Goal: Task Accomplishment & Management: Complete application form

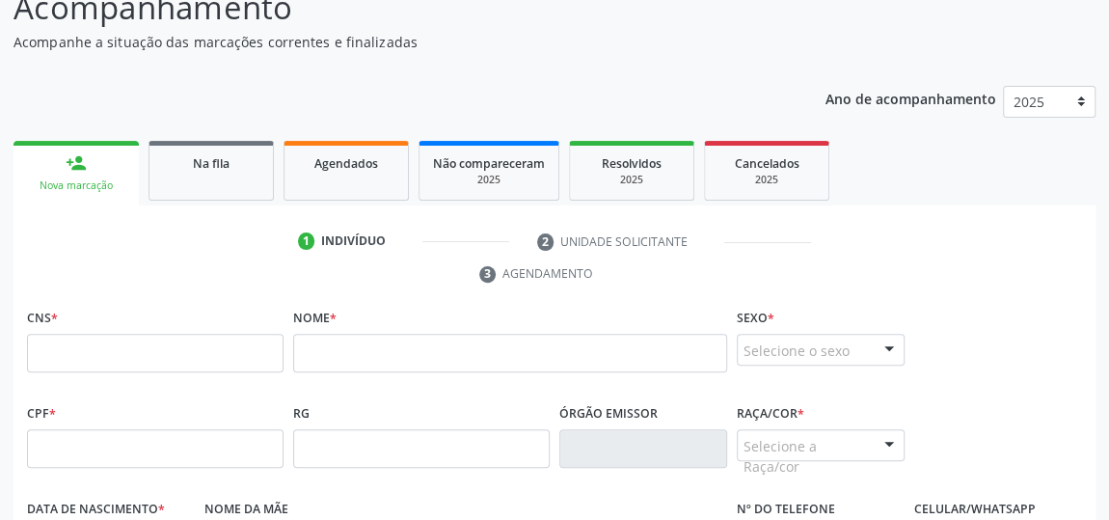
scroll to position [175, 0]
click at [89, 352] on input "text" at bounding box center [155, 353] width 257 height 39
type input "700 2094 4331 7721"
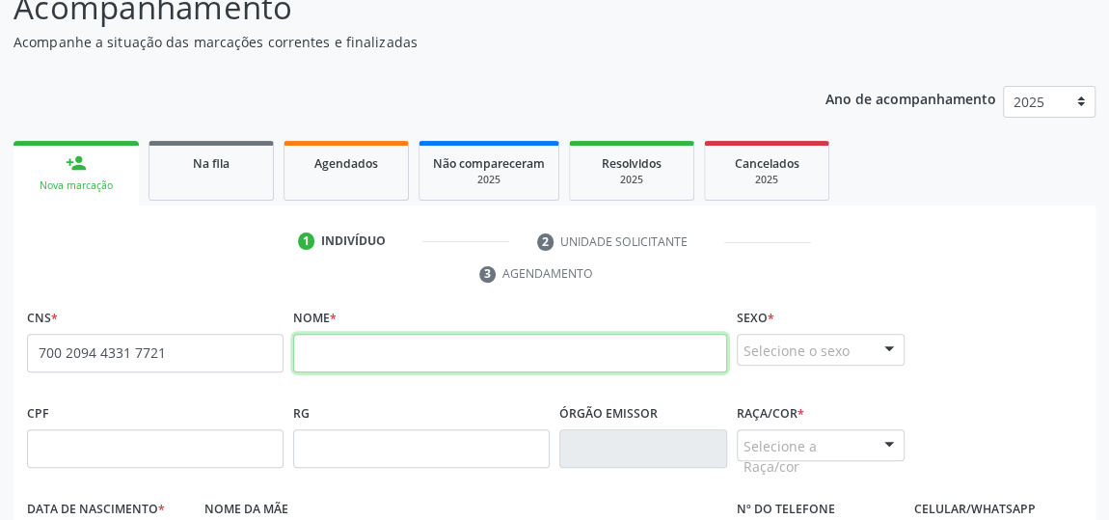
click at [443, 360] on input "text" at bounding box center [510, 353] width 434 height 39
paste input "[PERSON_NAME]"
type input "[PERSON_NAME]"
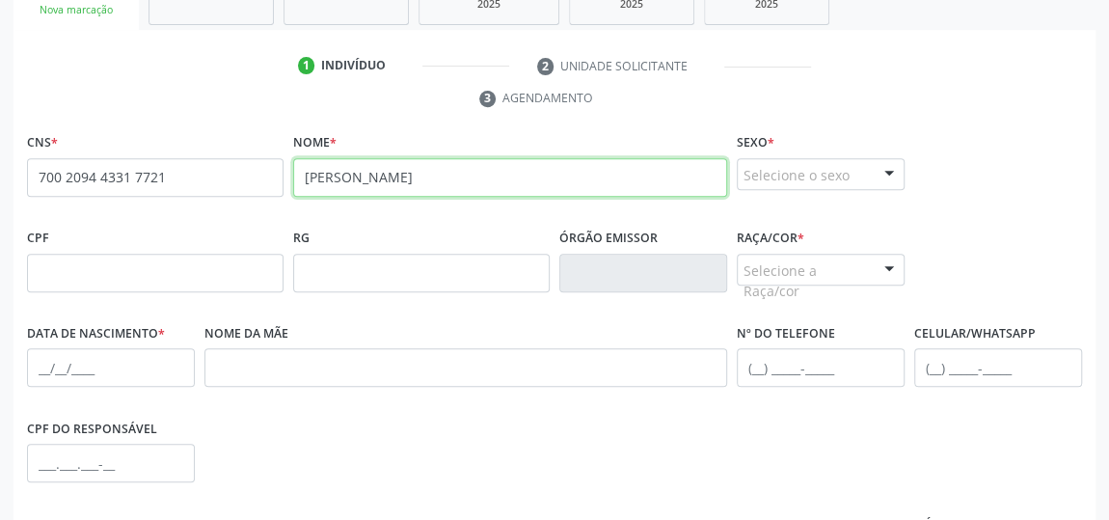
scroll to position [438, 0]
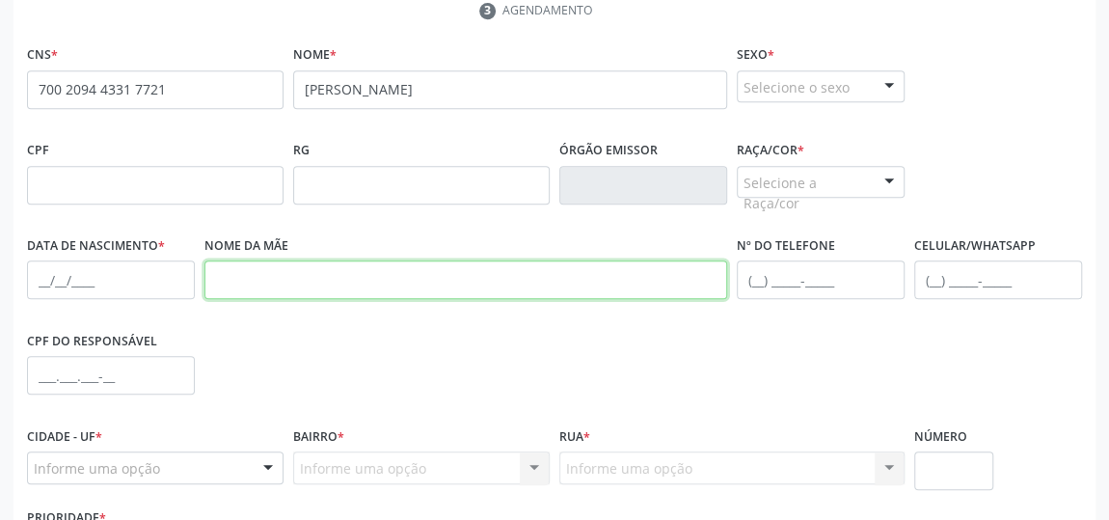
paste input "[PERSON_NAME]"
type input "[PERSON_NAME]"
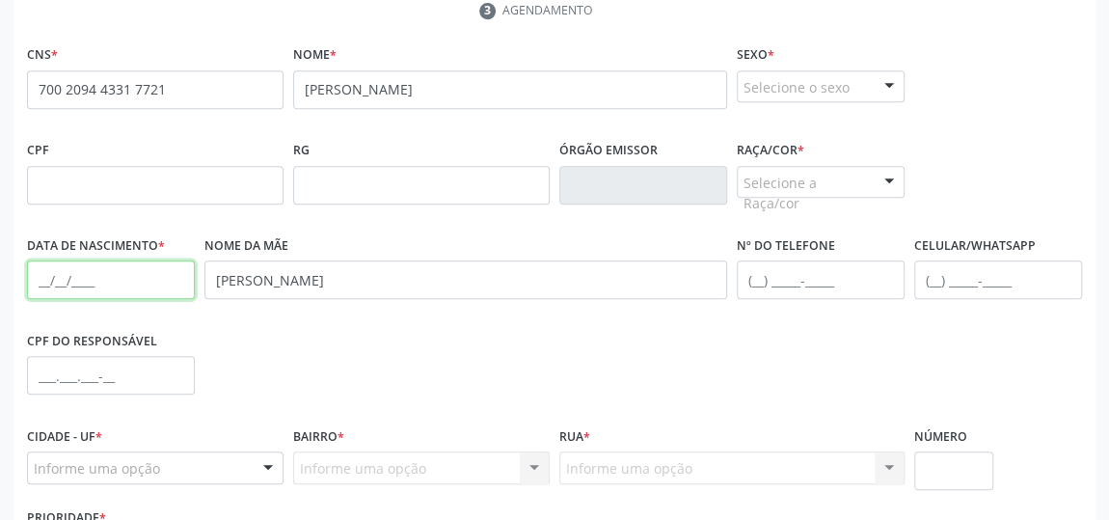
paste input "[DATE]"
type input "[DATE]"
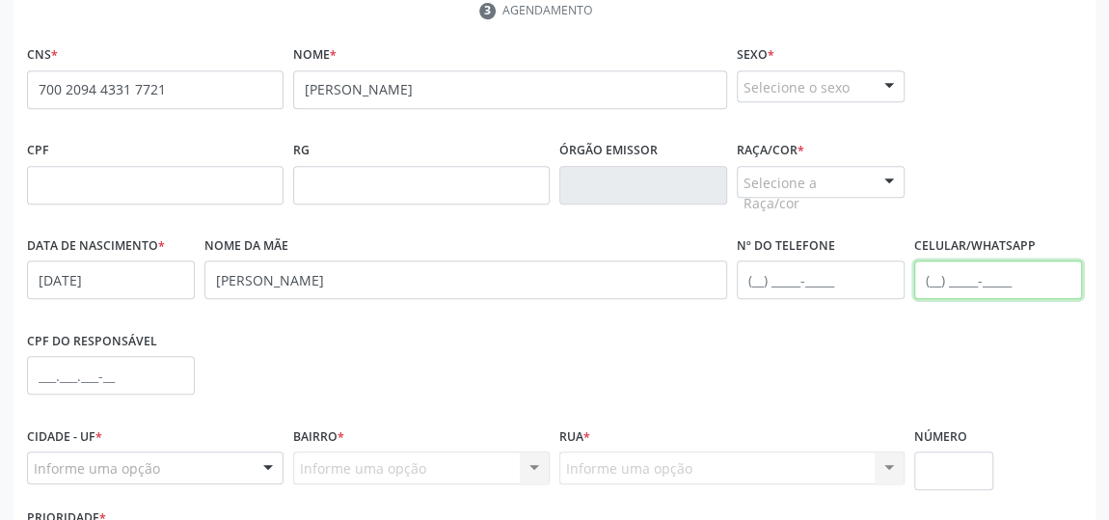
paste input "[PHONE_NUMBER]"
type input "[PHONE_NUMBER]"
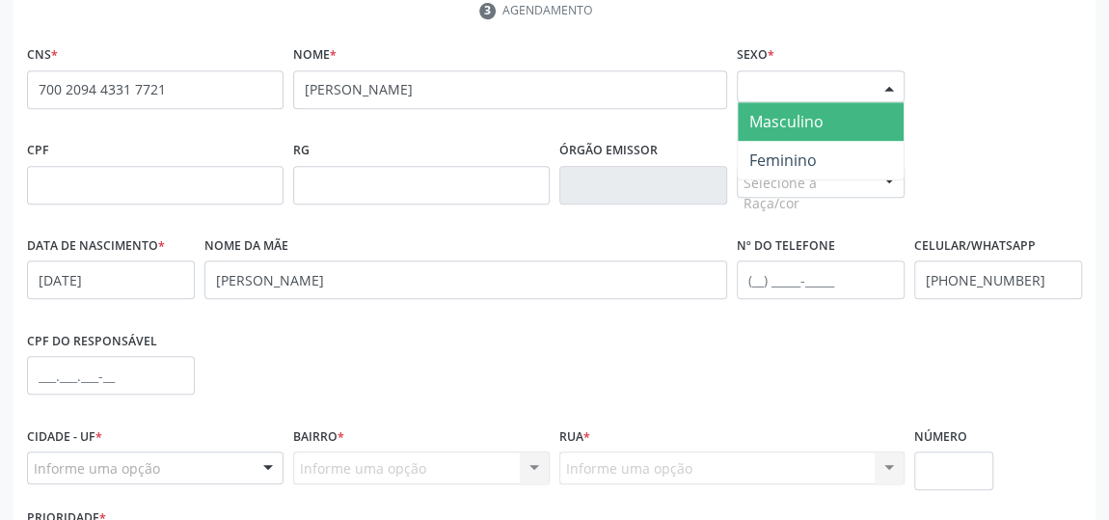
click at [891, 78] on div at bounding box center [889, 87] width 29 height 33
drag, startPoint x: 850, startPoint y: 148, endPoint x: 847, endPoint y: 123, distance: 24.3
click at [847, 123] on ul "Masculino Feminino Nenhum resultado encontrado para: " " Não há nenhuma opção p…" at bounding box center [821, 140] width 166 height 77
click at [847, 123] on span "Masculino" at bounding box center [821, 121] width 166 height 39
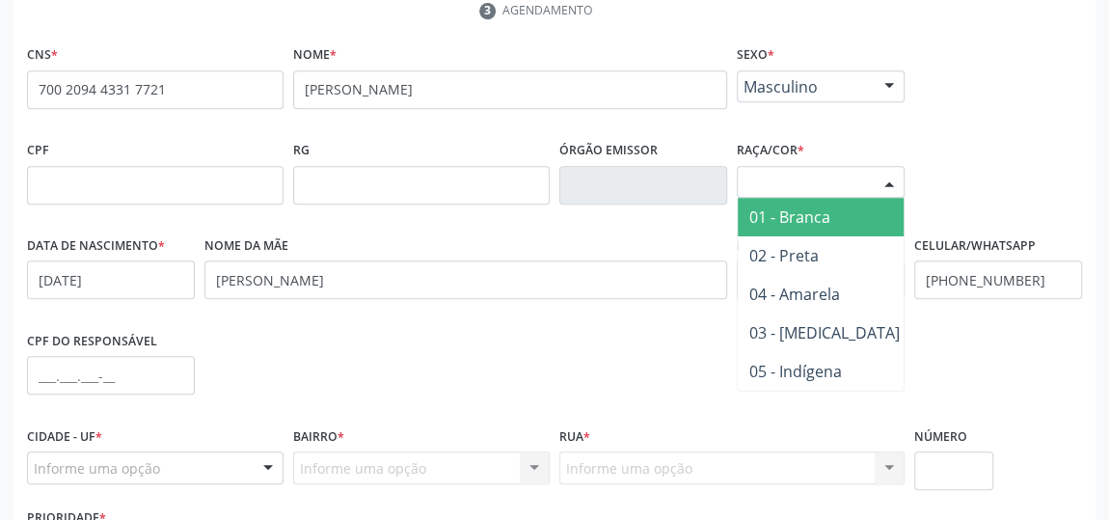
click at [883, 170] on div at bounding box center [889, 183] width 29 height 33
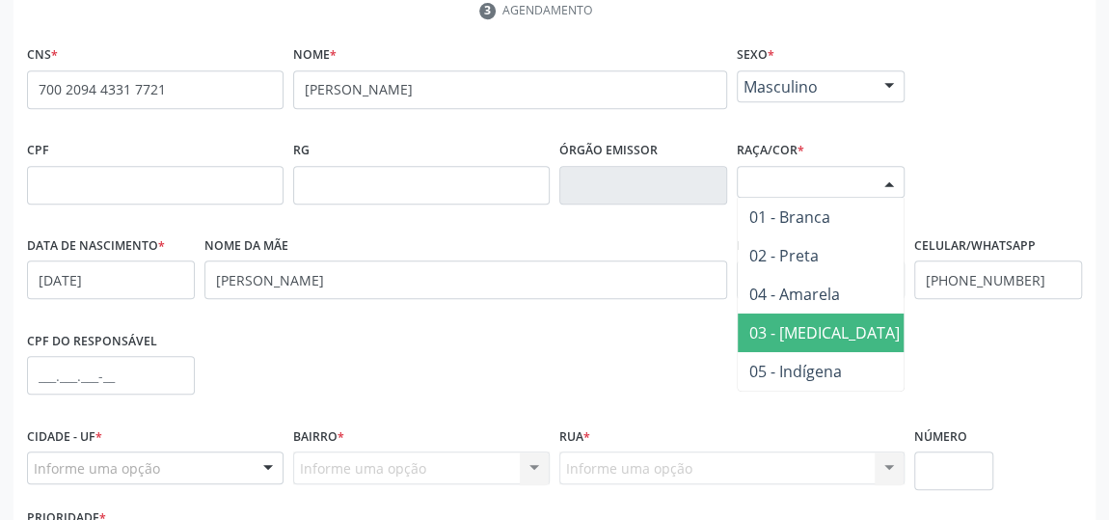
click at [826, 322] on span "03 - [MEDICAL_DATA]" at bounding box center [825, 332] width 174 height 39
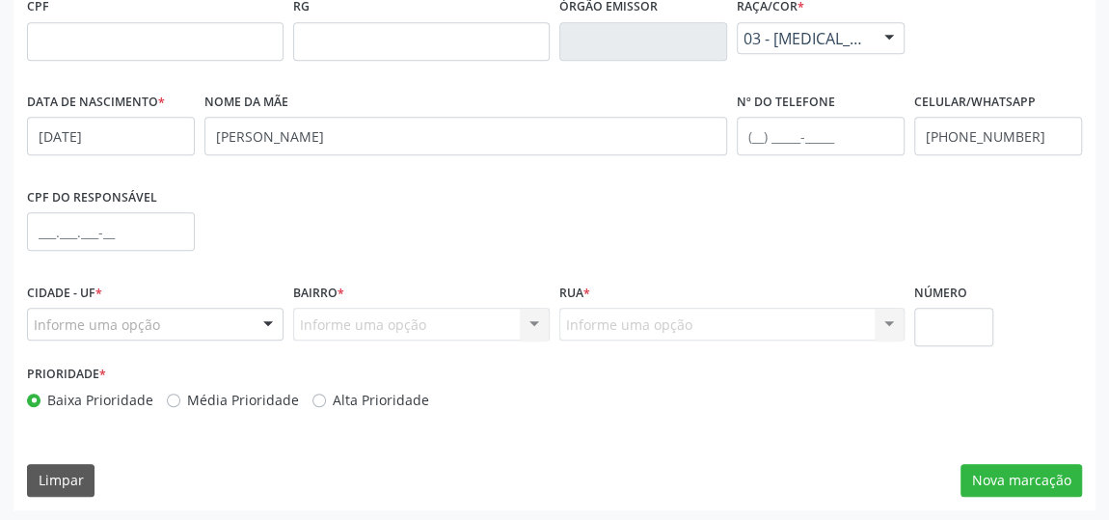
scroll to position [583, 0]
click at [267, 314] on div at bounding box center [268, 324] width 29 height 33
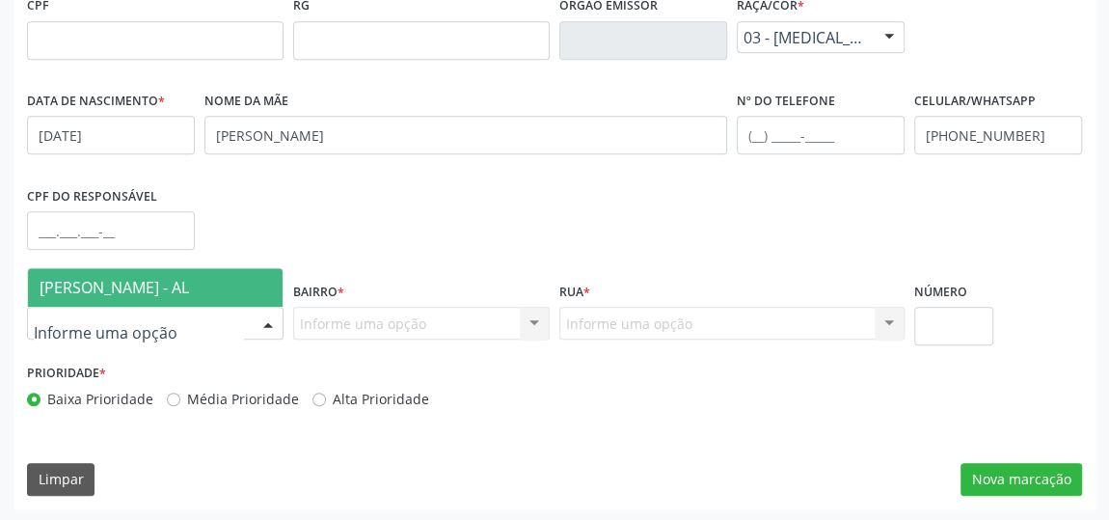
click at [225, 279] on span "[PERSON_NAME] - AL" at bounding box center [155, 287] width 255 height 39
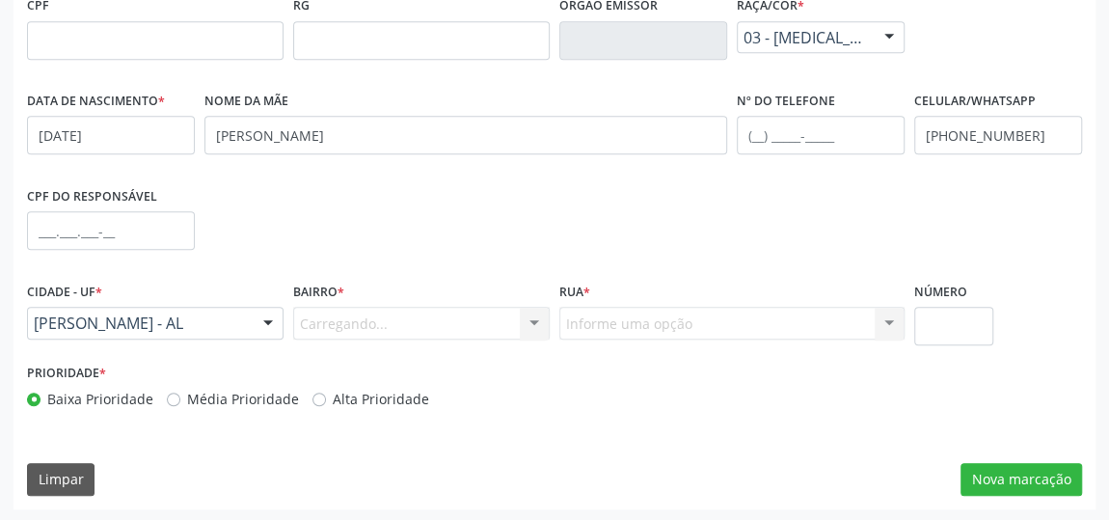
click at [458, 325] on div "Carregando... Nenhum resultado encontrado para: " " Nenhuma opção encontrada. D…" at bounding box center [421, 323] width 257 height 33
click at [529, 324] on div at bounding box center [534, 324] width 29 height 33
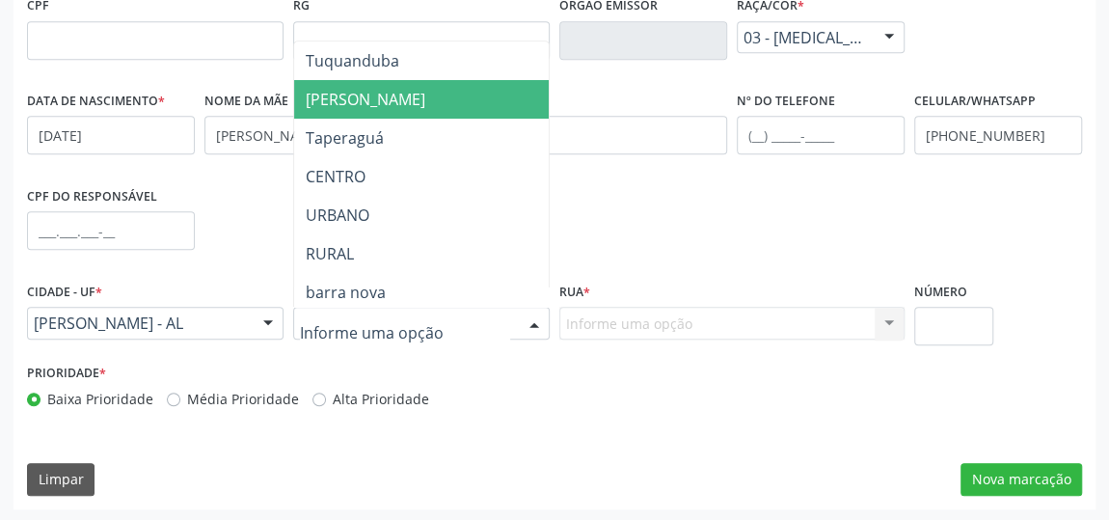
click at [434, 95] on span "[PERSON_NAME]" at bounding box center [421, 99] width 255 height 39
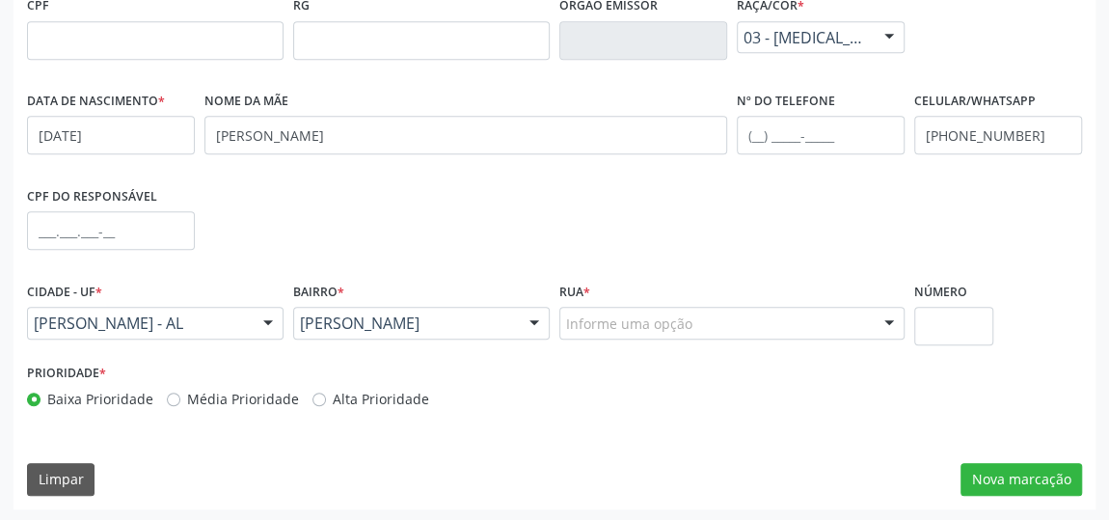
click at [802, 324] on div "Informe uma opção" at bounding box center [731, 323] width 345 height 33
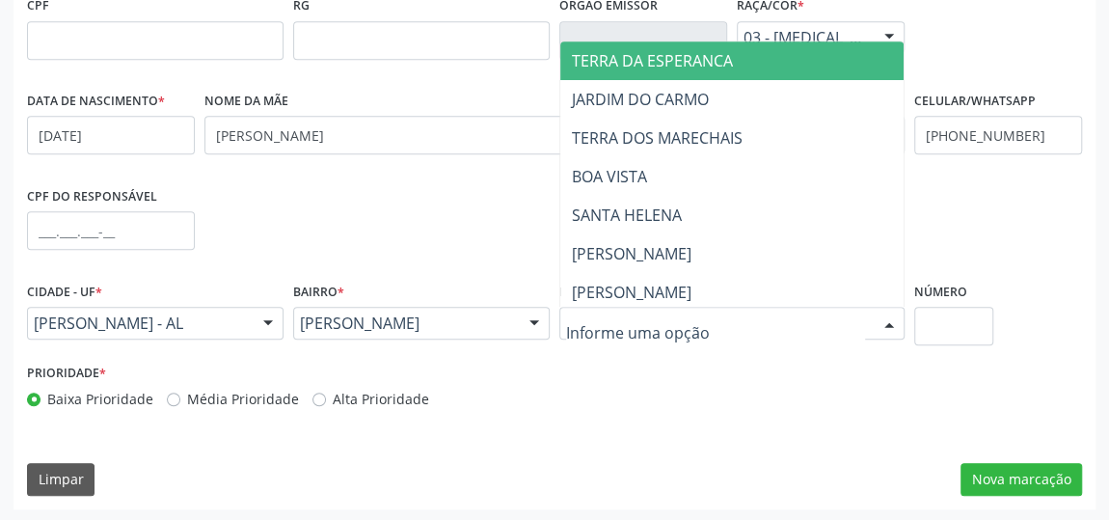
click at [764, 70] on span "TERRA DA ESPERANCA" at bounding box center [731, 60] width 343 height 39
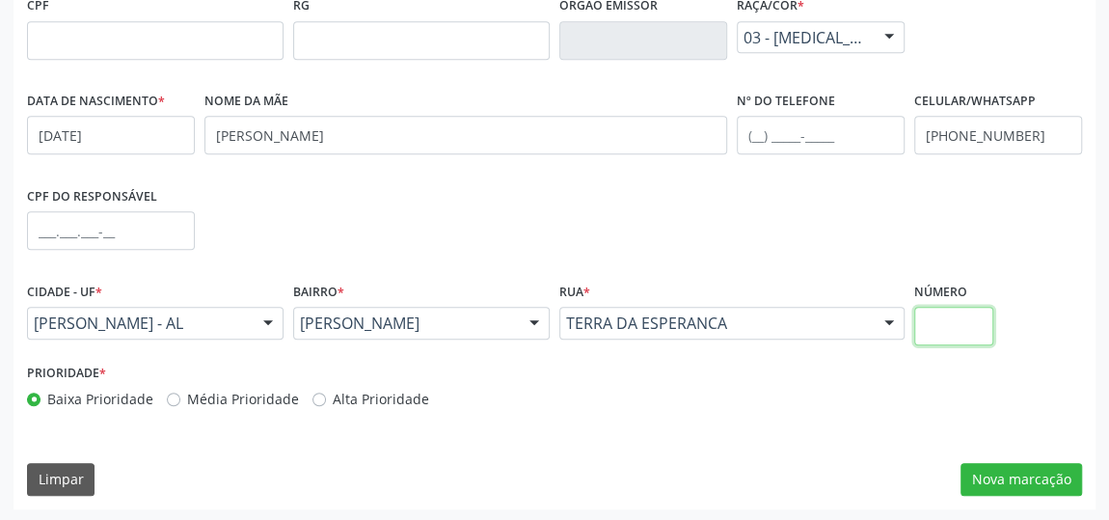
click at [969, 336] on input "text" at bounding box center [953, 326] width 79 height 39
type input "S/N"
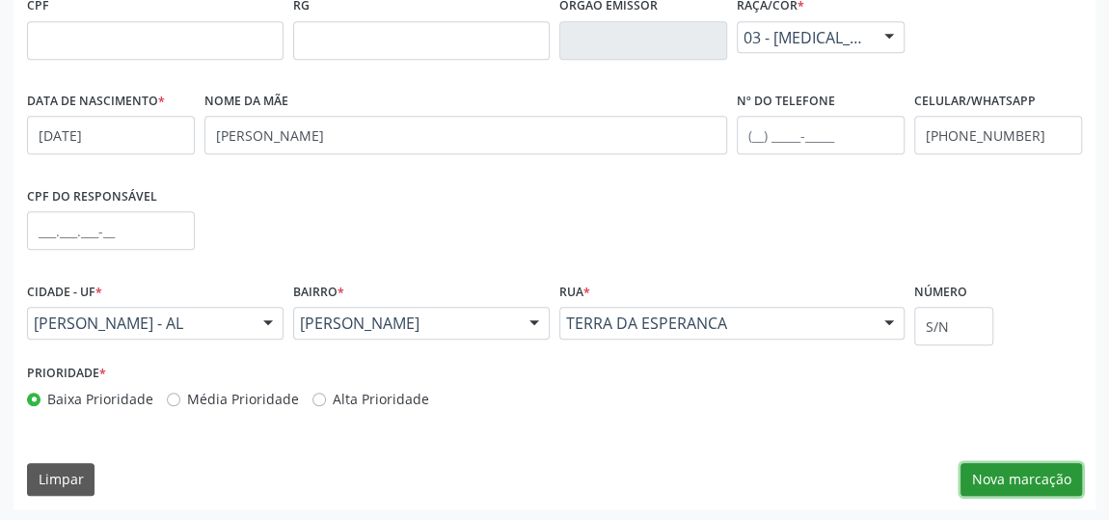
click at [999, 493] on button "Nova marcação" at bounding box center [1022, 479] width 122 height 33
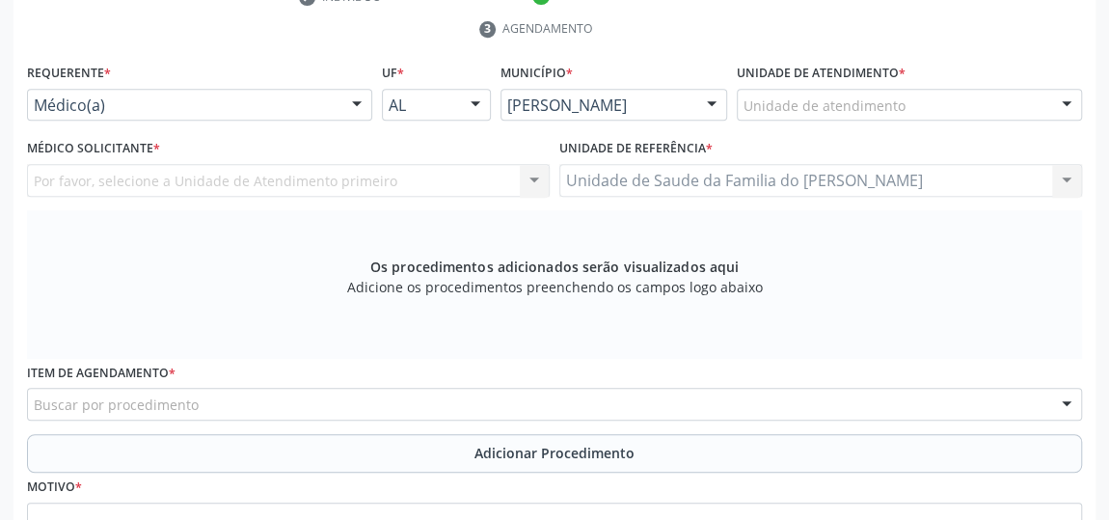
scroll to position [407, 0]
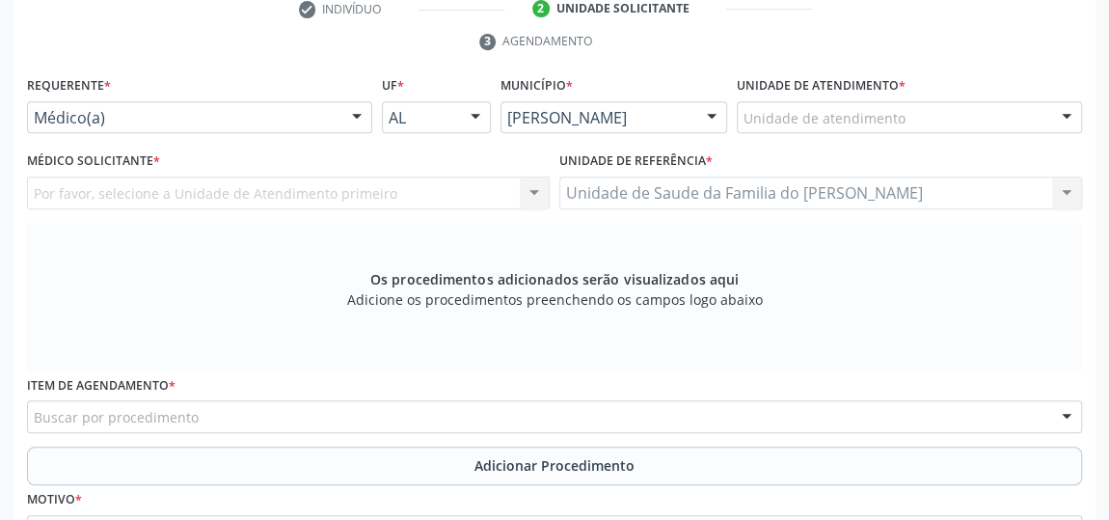
click at [347, 116] on div at bounding box center [356, 118] width 29 height 33
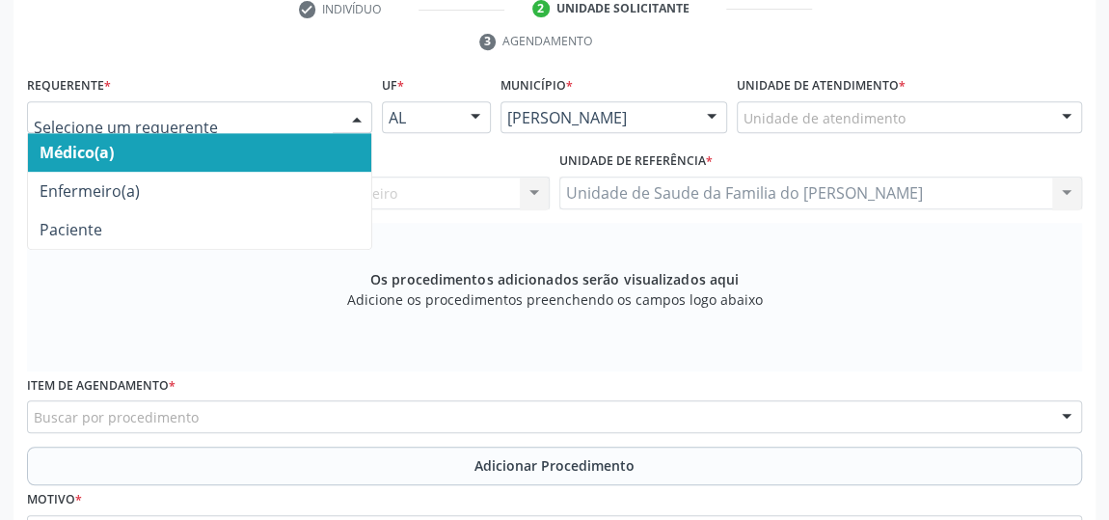
click at [231, 149] on span "Médico(a)" at bounding box center [199, 152] width 343 height 39
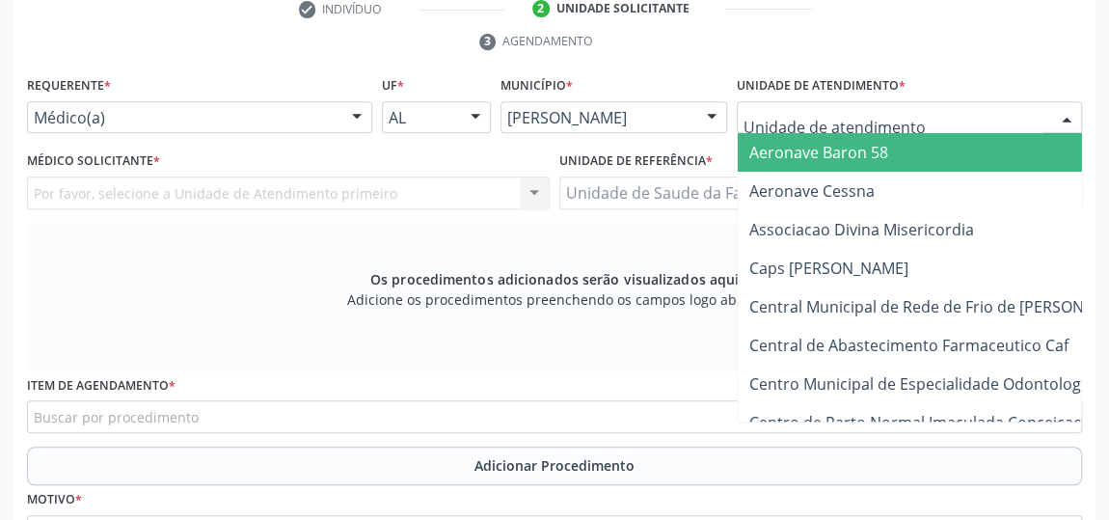
type input "J"
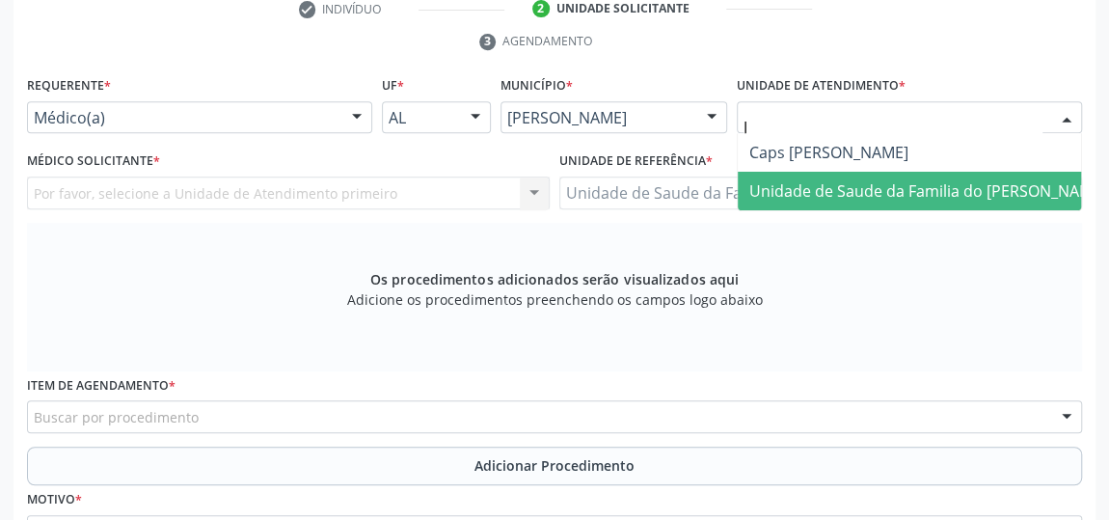
drag, startPoint x: 851, startPoint y: 137, endPoint x: 914, endPoint y: 191, distance: 83.5
click at [914, 191] on span "Unidade de Saude da Familia do [PERSON_NAME]" at bounding box center [927, 190] width 357 height 21
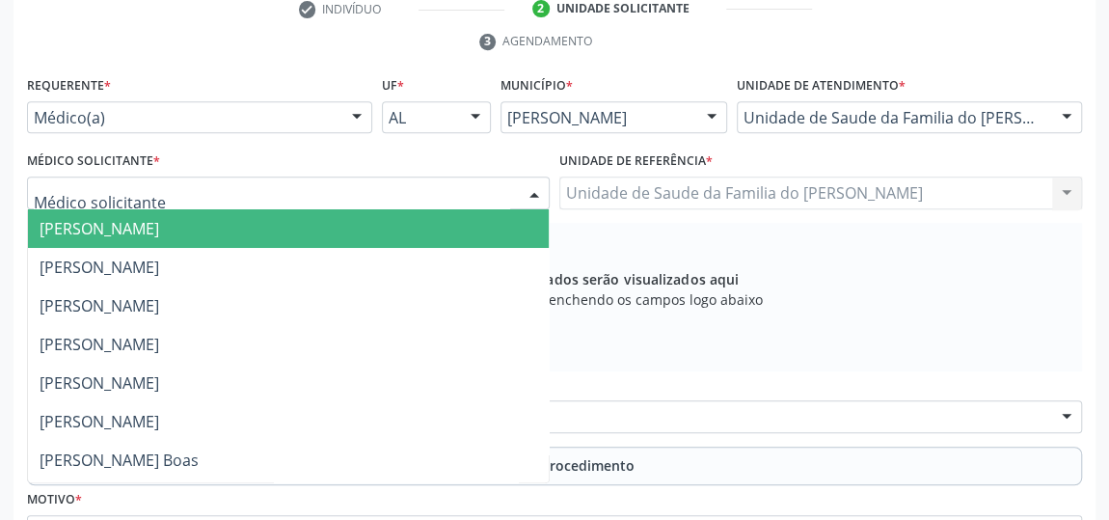
click at [538, 192] on div at bounding box center [534, 193] width 29 height 33
type input "J"
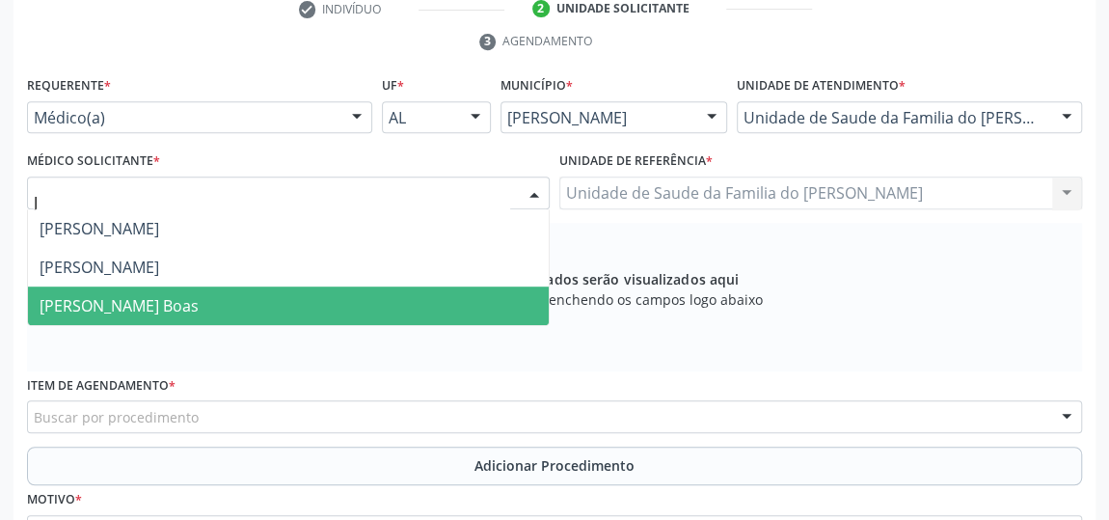
click at [279, 300] on span "[PERSON_NAME] Boas" at bounding box center [288, 305] width 521 height 39
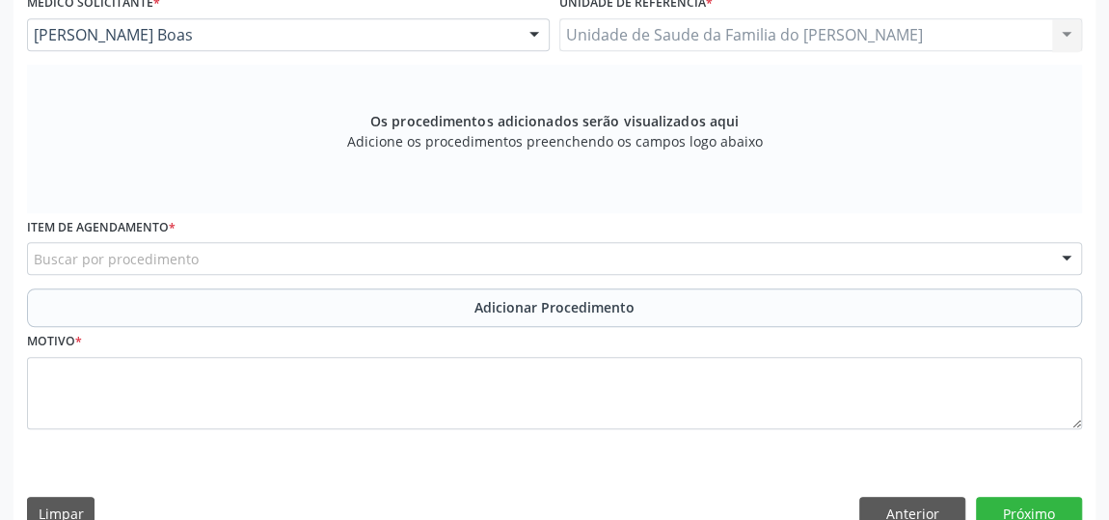
scroll to position [583, 0]
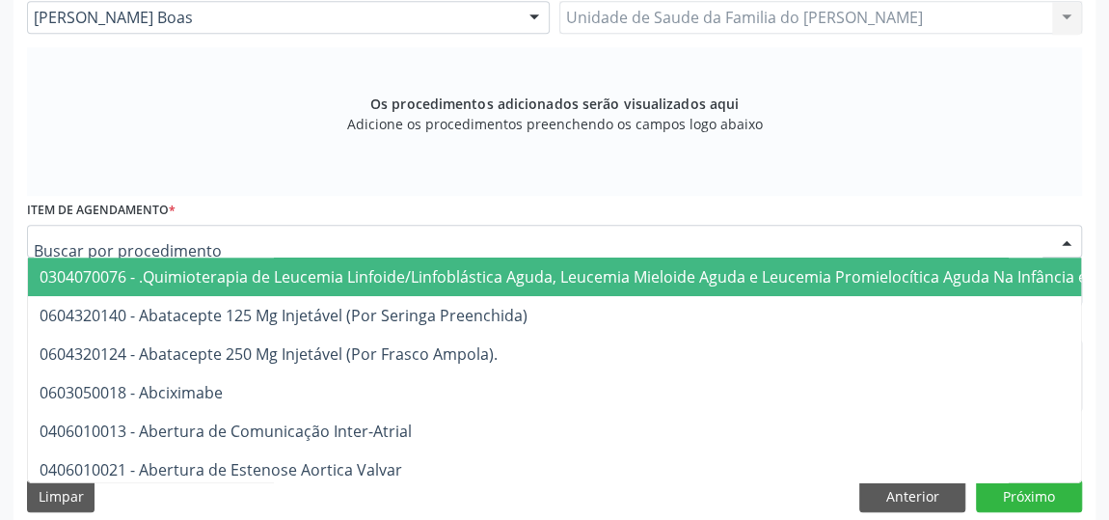
click at [295, 237] on div at bounding box center [554, 241] width 1055 height 33
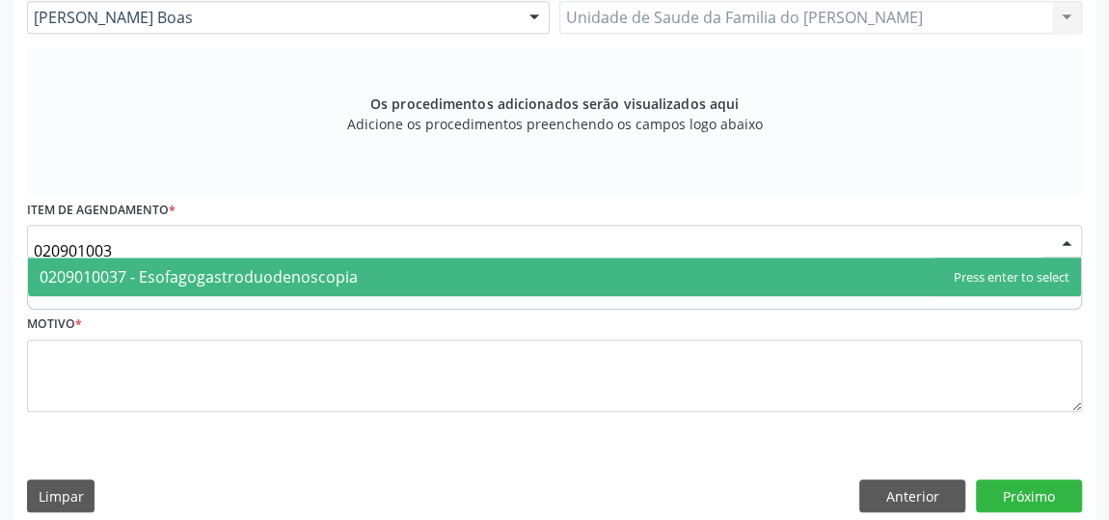
type input "0209010037"
click at [304, 260] on span "0209010037 - Esofagogastroduodenoscopia" at bounding box center [554, 277] width 1053 height 39
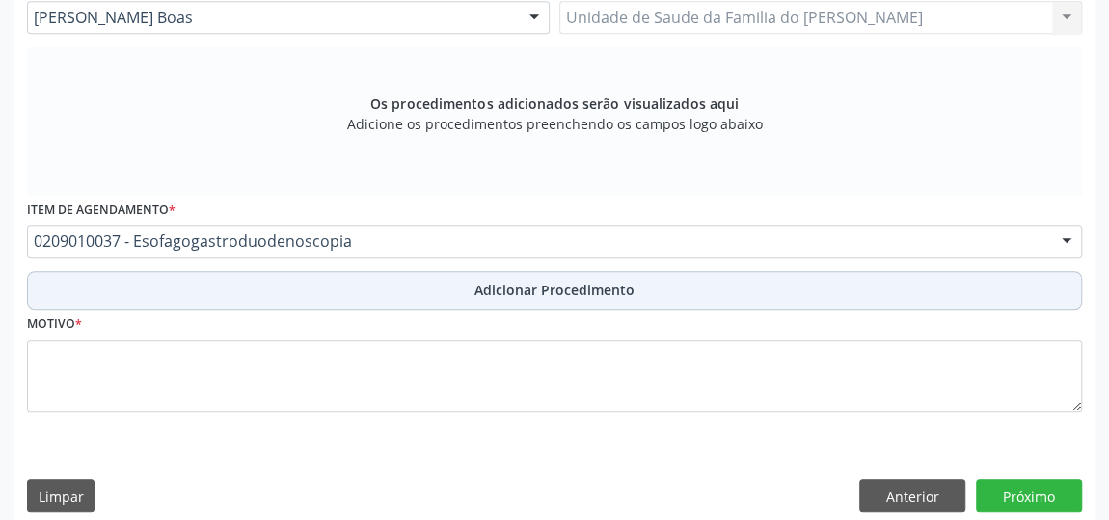
click at [292, 283] on button "Adicionar Procedimento" at bounding box center [554, 290] width 1055 height 39
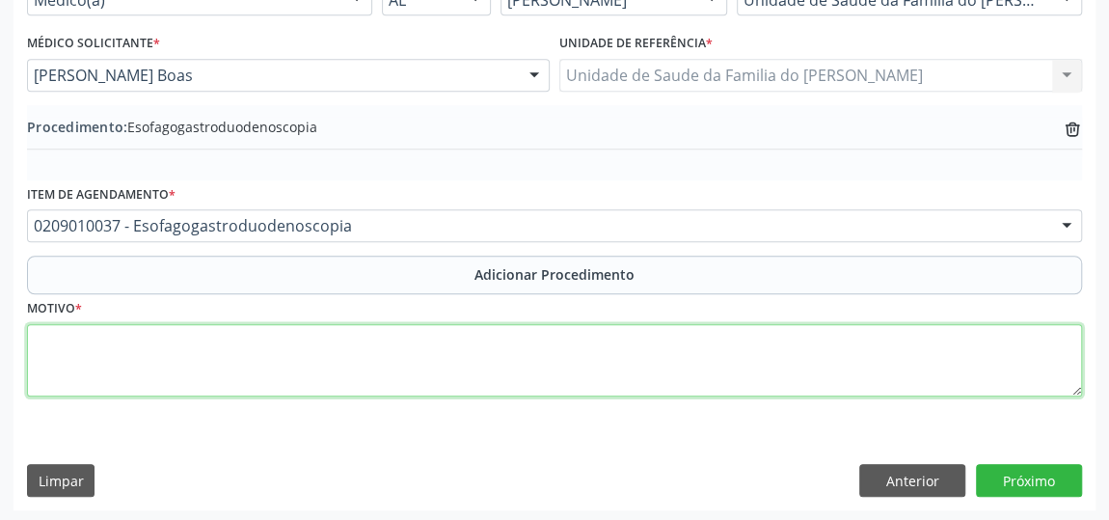
click at [258, 367] on textarea at bounding box center [554, 360] width 1055 height 73
click at [258, 367] on textarea "EPIGASTRALGIA" at bounding box center [554, 360] width 1055 height 73
click at [103, 338] on textarea "EPIGASTRALGIA ASSOCIADA A PIROSE" at bounding box center [554, 360] width 1055 height 73
type textarea "EPIGASTRALGIA ASSOCIADA A PIROSE"
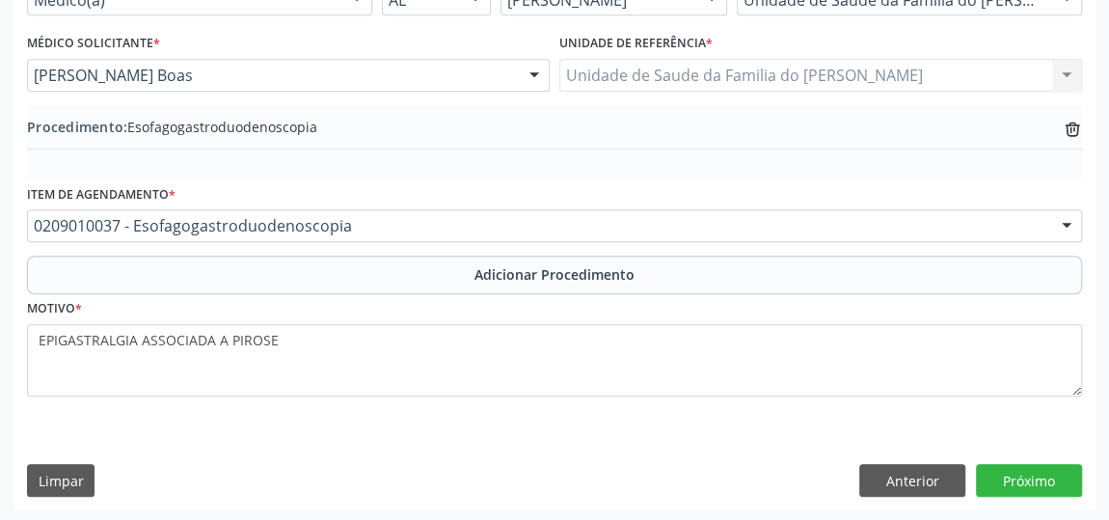
drag, startPoint x: 103, startPoint y: 338, endPoint x: 135, endPoint y: 408, distance: 77.3
click at [135, 408] on div "Motivo * EPIGASTRALGIA ASSOCIADA A PIROSE" at bounding box center [554, 358] width 1065 height 129
click at [1011, 482] on button "Próximo" at bounding box center [1029, 480] width 106 height 33
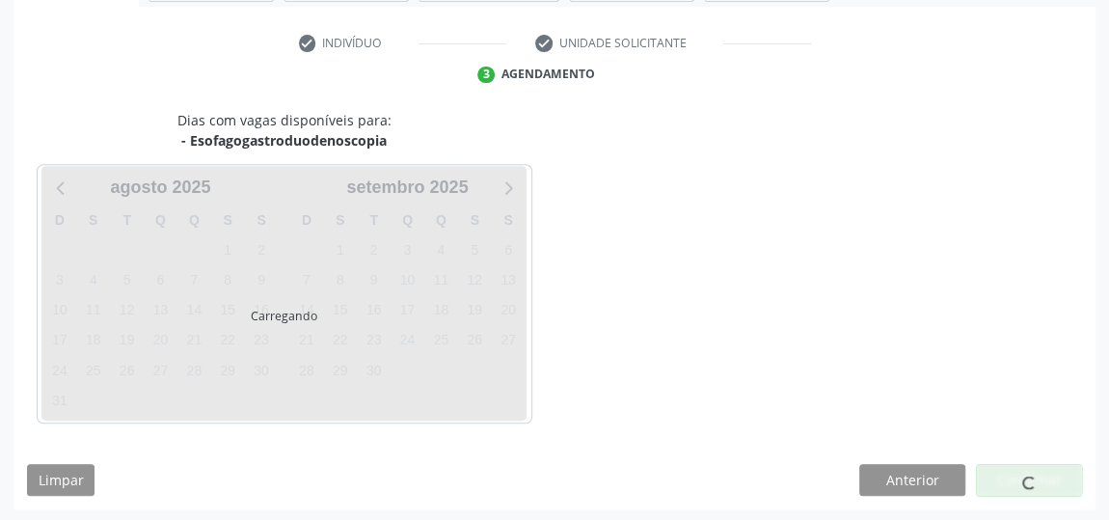
scroll to position [430, 0]
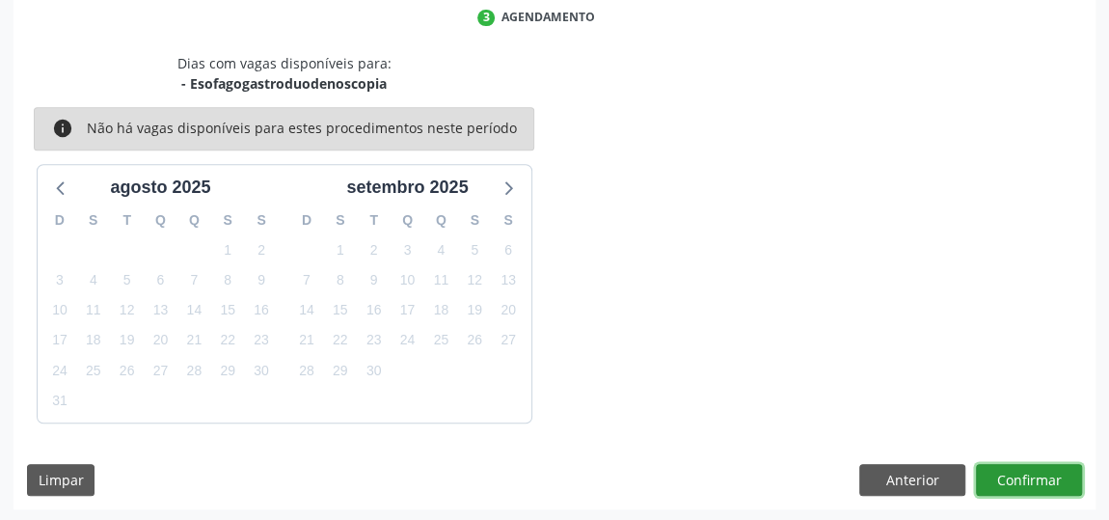
click at [1011, 482] on button "Confirmar" at bounding box center [1029, 480] width 106 height 33
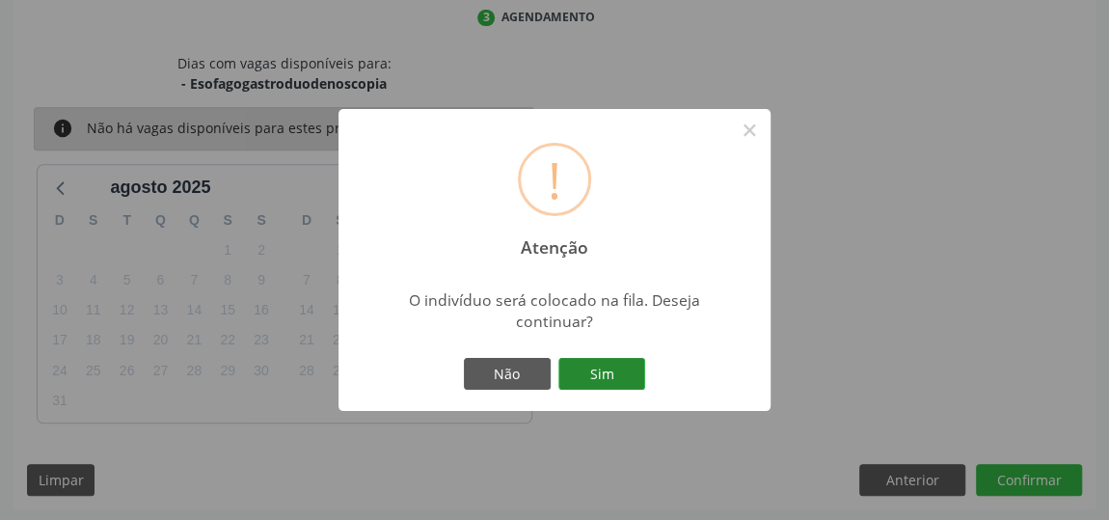
click at [616, 373] on button "Sim" at bounding box center [601, 374] width 87 height 33
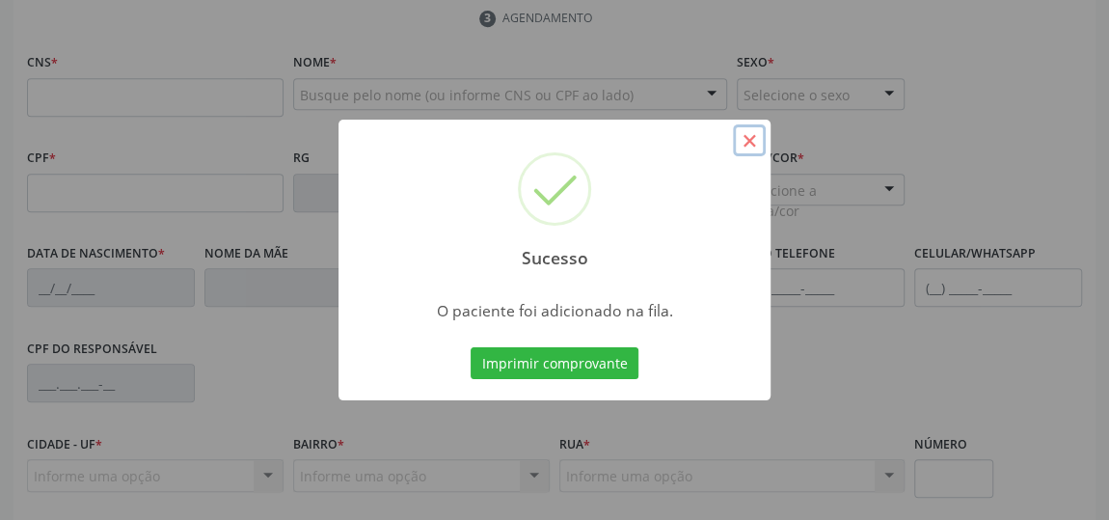
click at [746, 139] on button "×" at bounding box center [749, 140] width 33 height 33
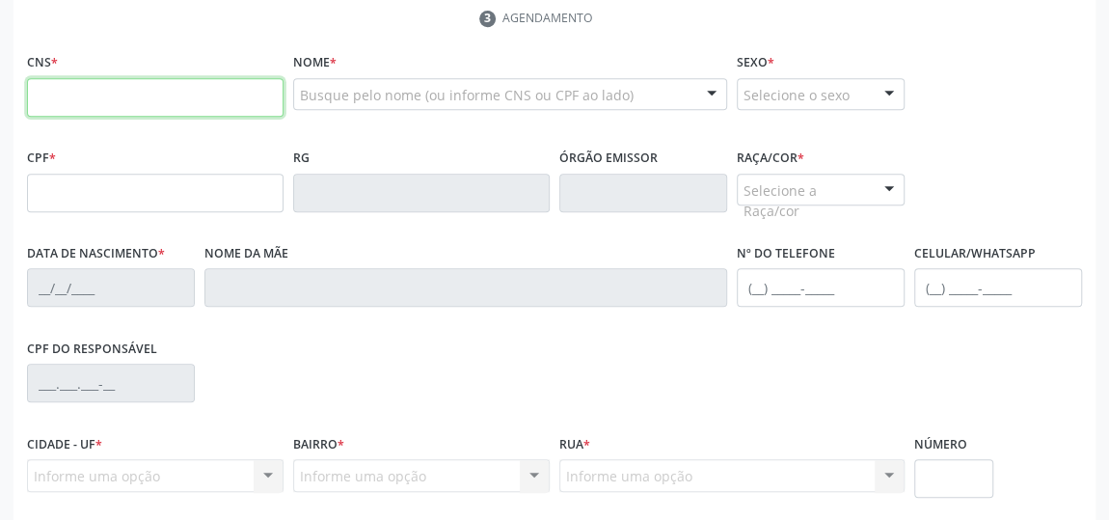
paste input "700 2094 4331 7721"
type input "700 2094 4331 7721"
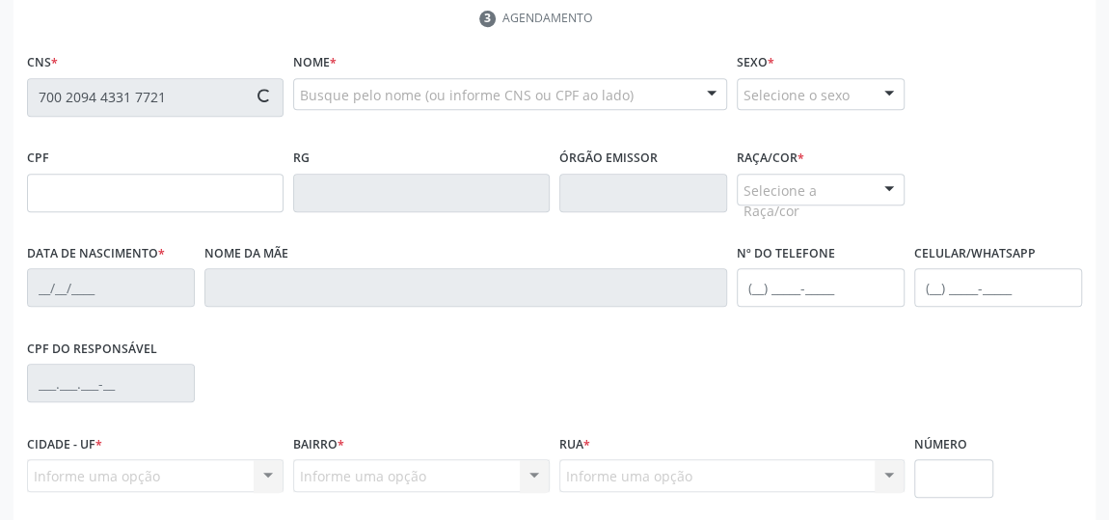
type input "[DATE]"
type input "[PERSON_NAME]"
type input "[PHONE_NUMBER]"
type input "S/N"
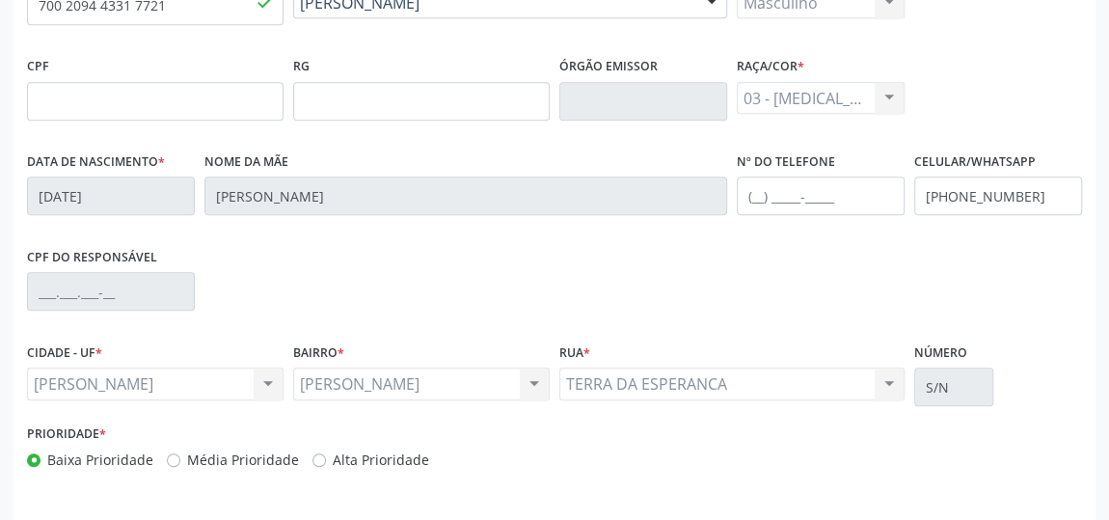
scroll to position [583, 0]
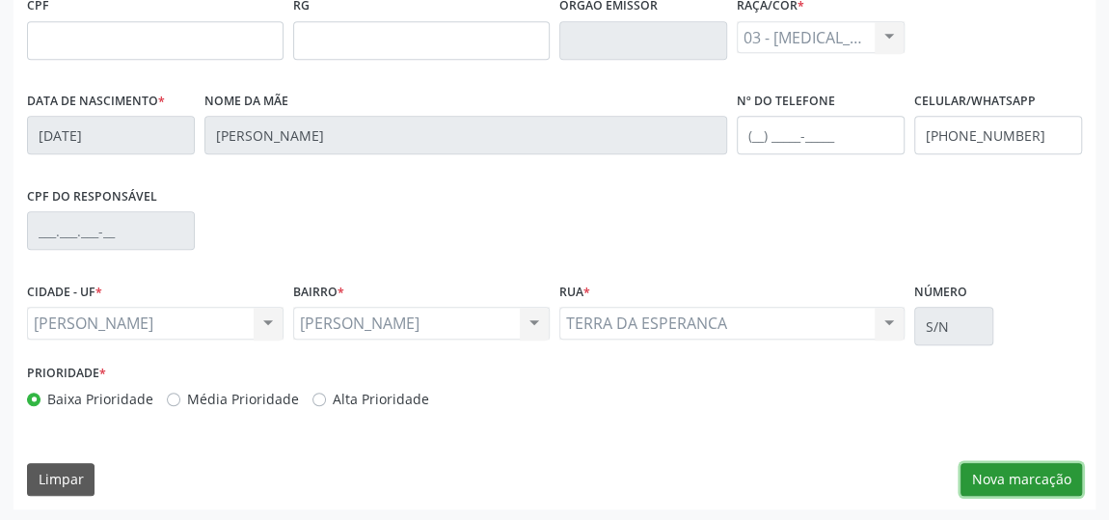
click at [1037, 469] on button "Nova marcação" at bounding box center [1022, 479] width 122 height 33
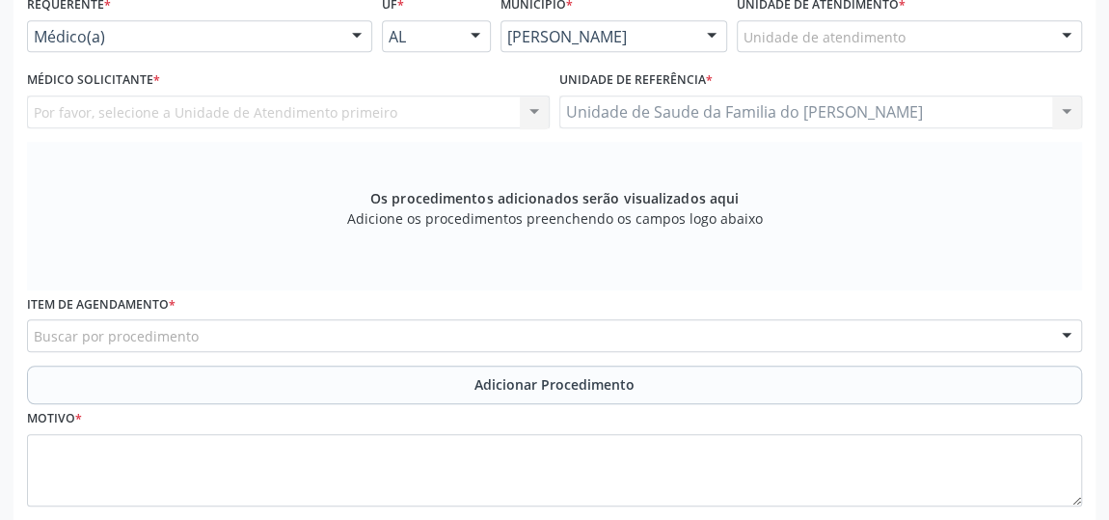
scroll to position [319, 0]
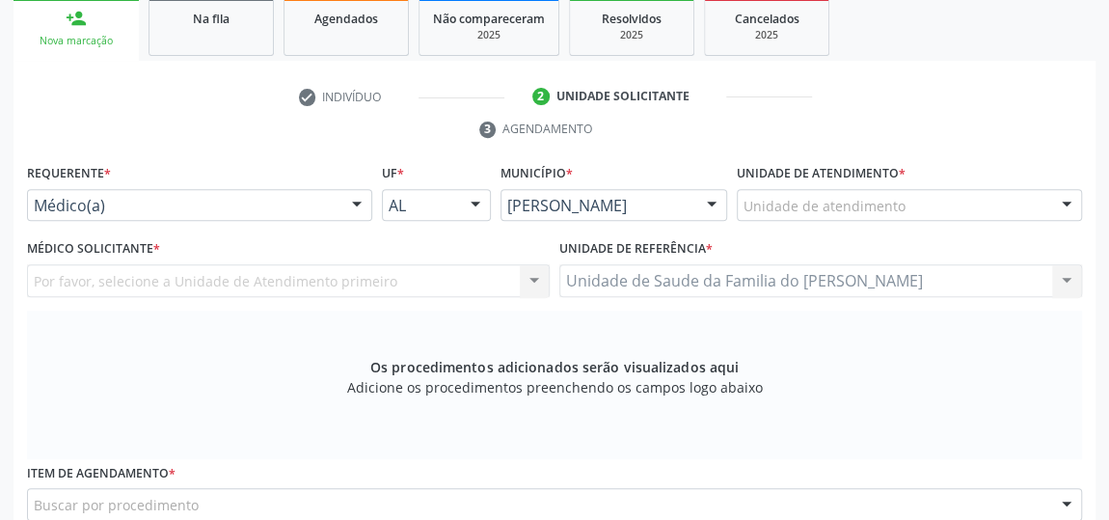
click at [353, 200] on div at bounding box center [356, 206] width 29 height 33
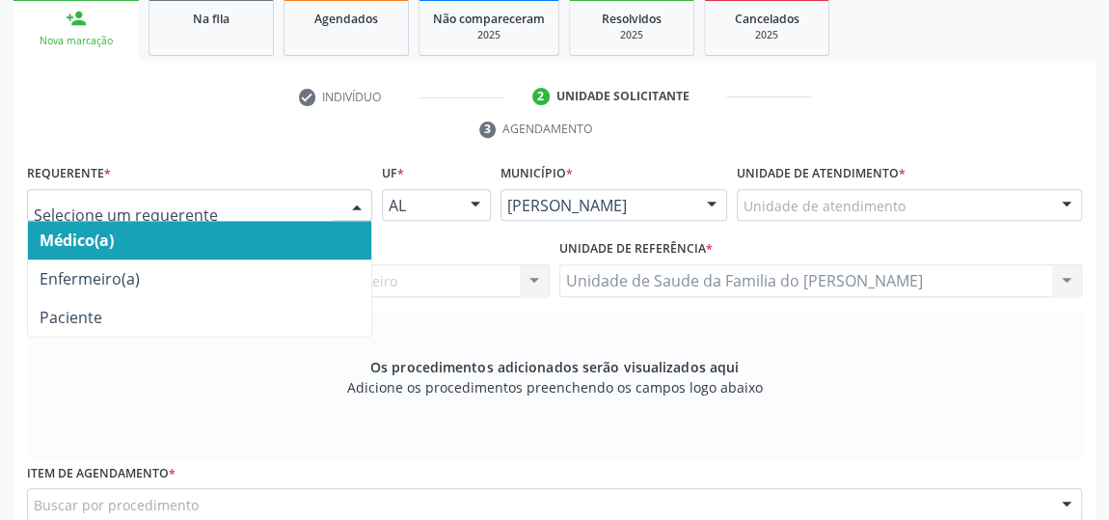
click at [212, 240] on span "Médico(a)" at bounding box center [199, 240] width 343 height 39
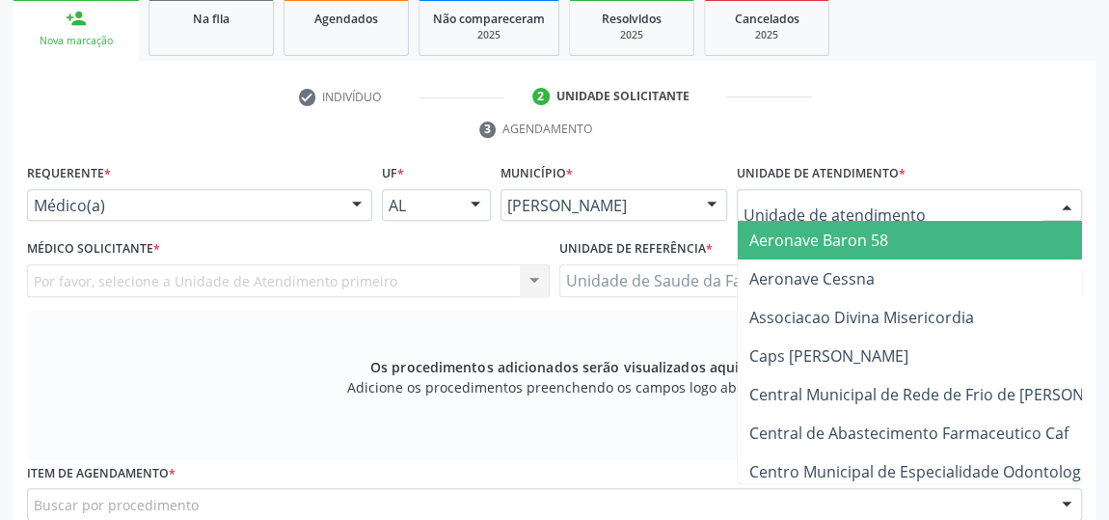
click at [952, 199] on div at bounding box center [909, 205] width 345 height 33
type input "J"
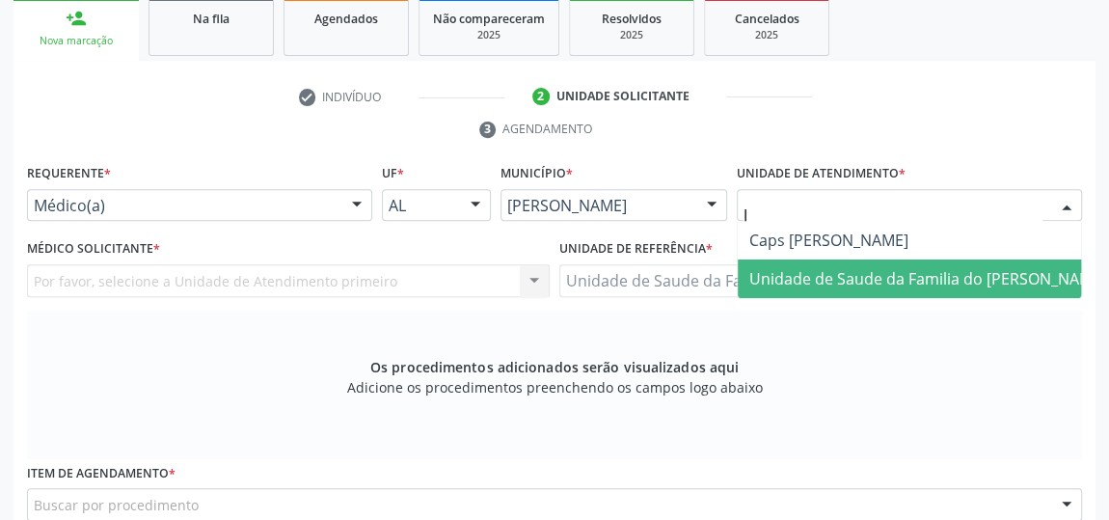
click at [949, 279] on span "Unidade de Saude da Familia do [PERSON_NAME]" at bounding box center [927, 278] width 357 height 21
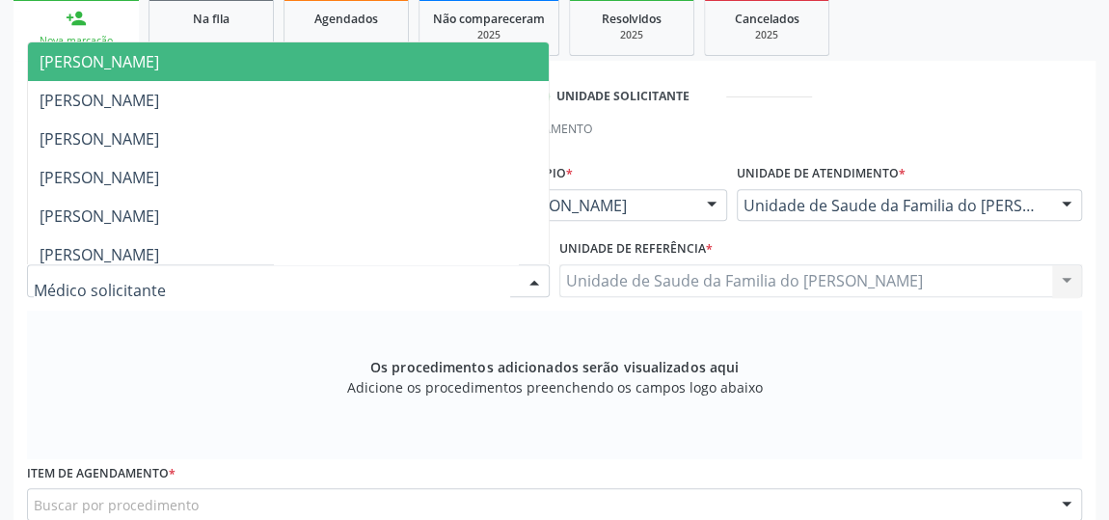
click at [537, 269] on div at bounding box center [534, 281] width 29 height 33
type input "J"
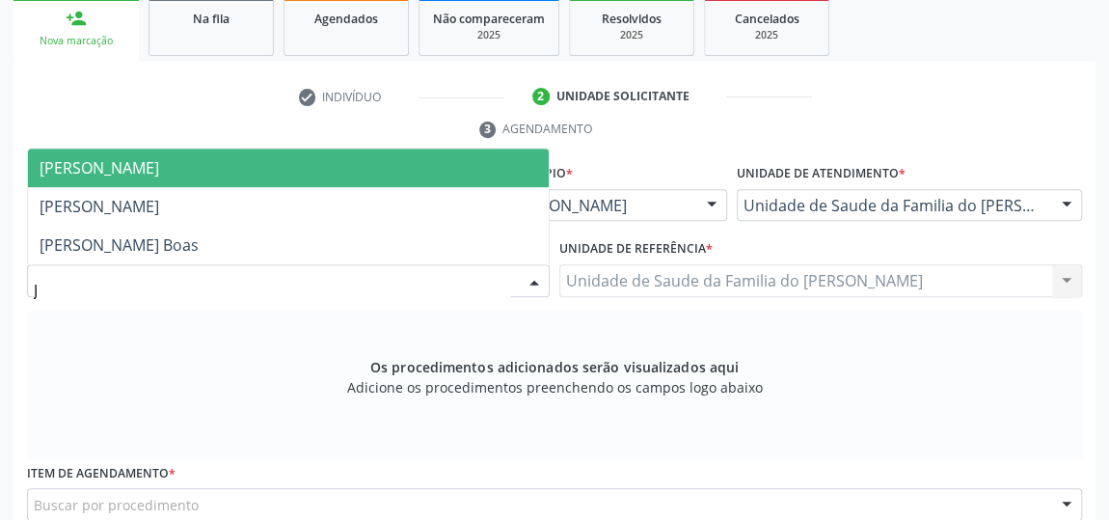
click at [517, 268] on div "J" at bounding box center [288, 280] width 523 height 33
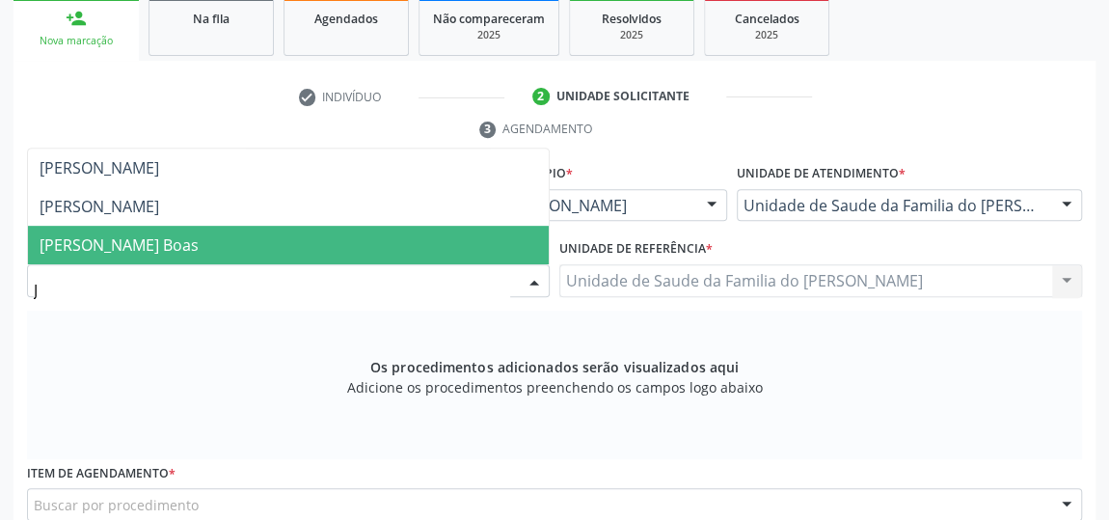
click at [321, 239] on span "[PERSON_NAME] Boas" at bounding box center [288, 245] width 521 height 39
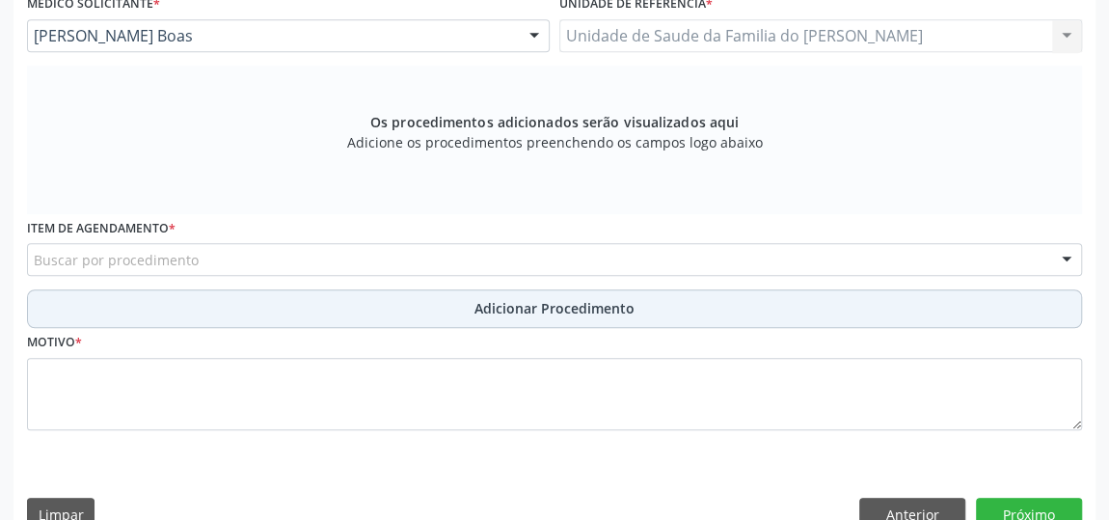
scroll to position [583, 0]
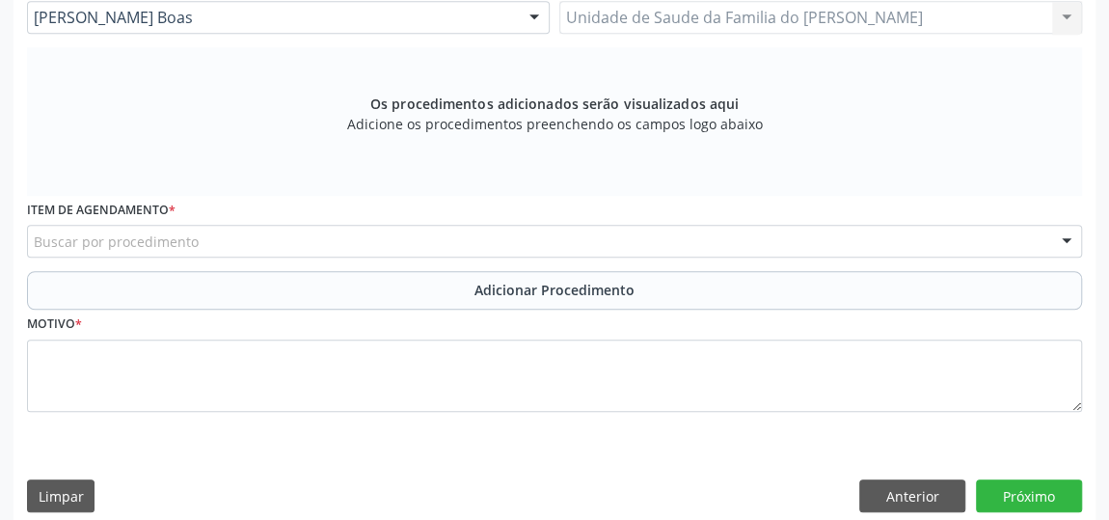
click at [410, 244] on div "Buscar por procedimento" at bounding box center [554, 241] width 1055 height 33
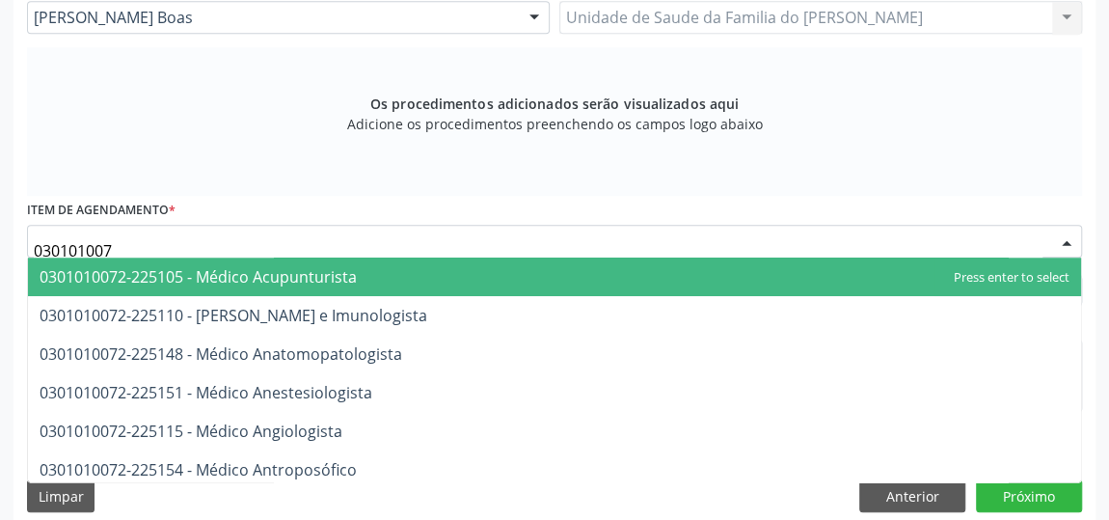
type input "0301010072"
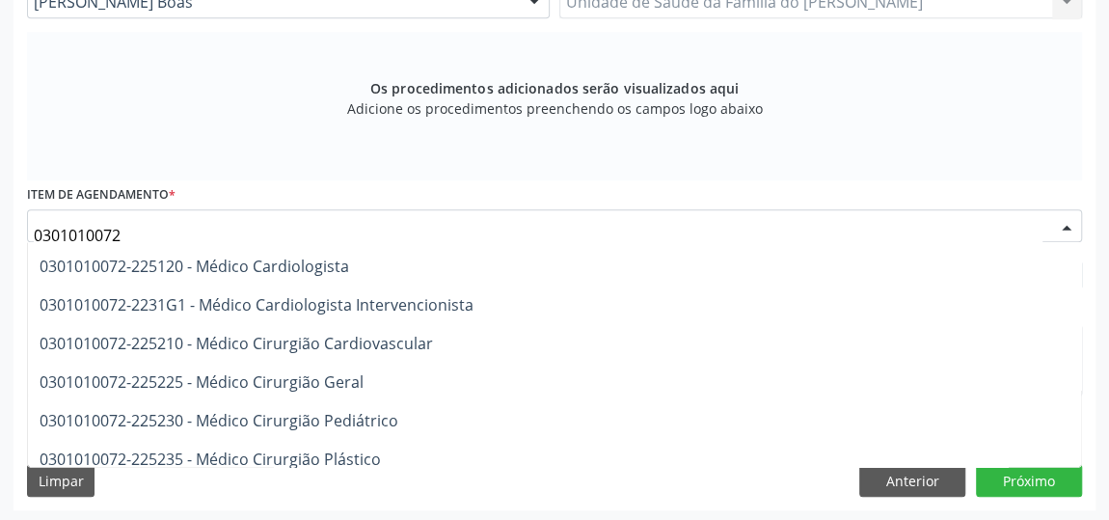
scroll to position [350, 0]
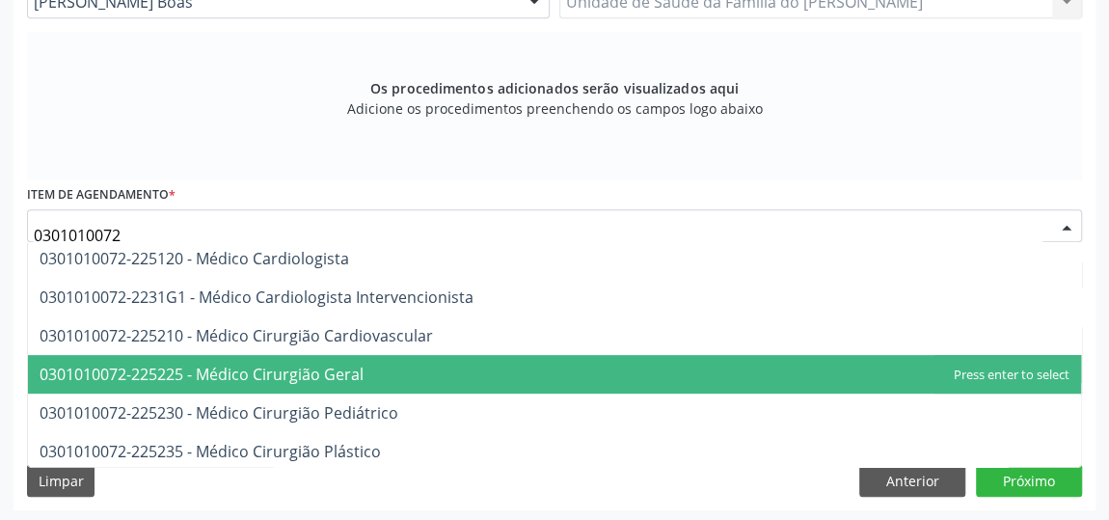
click at [478, 372] on span "0301010072-225225 - Médico Cirurgião Geral" at bounding box center [554, 374] width 1053 height 39
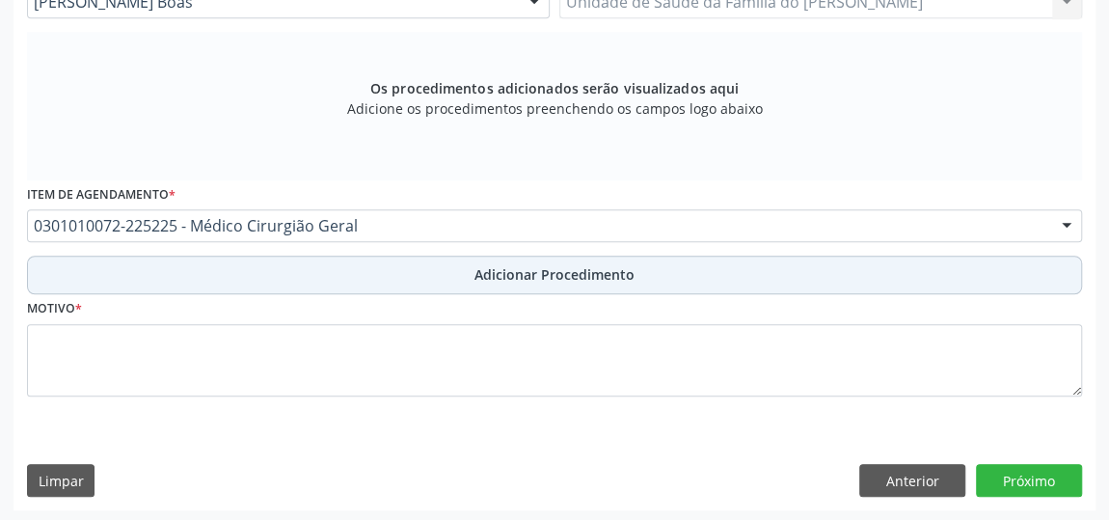
click at [469, 269] on button "Adicionar Procedimento" at bounding box center [554, 275] width 1055 height 39
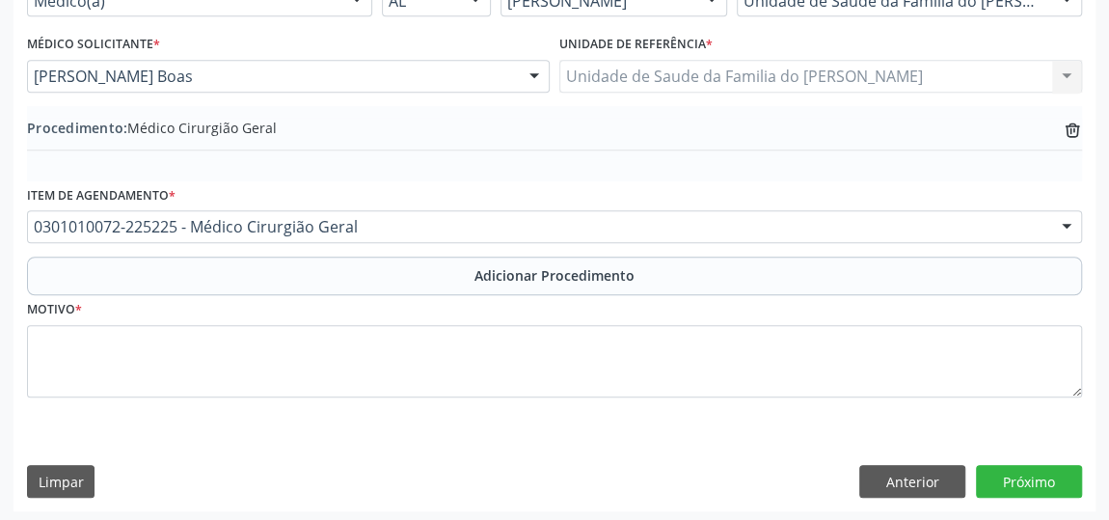
scroll to position [525, 0]
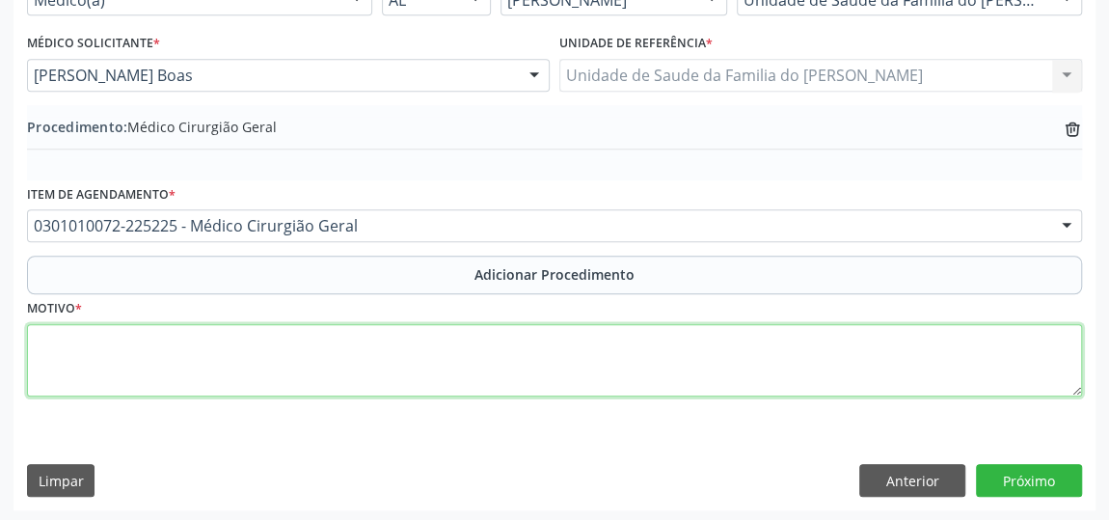
click at [300, 361] on textarea at bounding box center [554, 360] width 1055 height 73
click at [290, 339] on textarea "PACIENTE APRESENTA NEVO MELANOCITICO EM REGIAO PARIETO OCCIPTAL ESQUERDA REFERN…" at bounding box center [554, 360] width 1055 height 73
drag, startPoint x: 291, startPoint y: 339, endPoint x: 286, endPoint y: 370, distance: 32.2
click at [286, 370] on textarea "PACIENTE APRESENTA NEVO MELANOCITICO EM REGIAO PARIETO OCCIPTAL ESQUERDA REFERN…" at bounding box center [554, 360] width 1055 height 73
click at [364, 342] on textarea "PACIENTE APRESENTA NEVO MELANOCITICO EM REGIAO PARIETO OCCIPTAL ESQUERDA REFERN…" at bounding box center [554, 360] width 1055 height 73
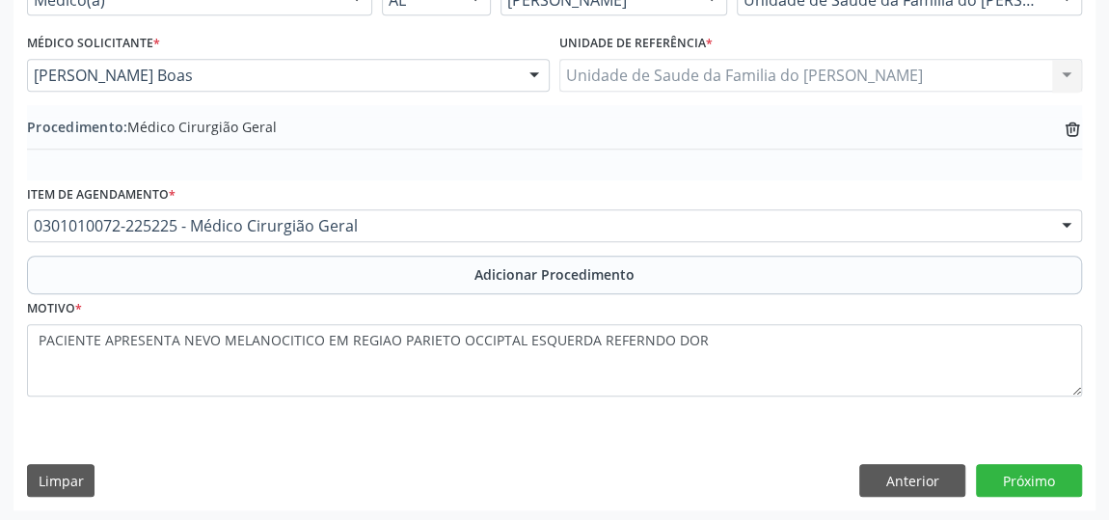
drag, startPoint x: 364, startPoint y: 342, endPoint x: 431, endPoint y: 400, distance: 88.9
click at [431, 400] on fieldset "Motivo * PACIENTE APRESENTA NEVO MELANOCITICO EM REGIAO PARIETO OCCIPTAL ESQUER…" at bounding box center [554, 352] width 1055 height 116
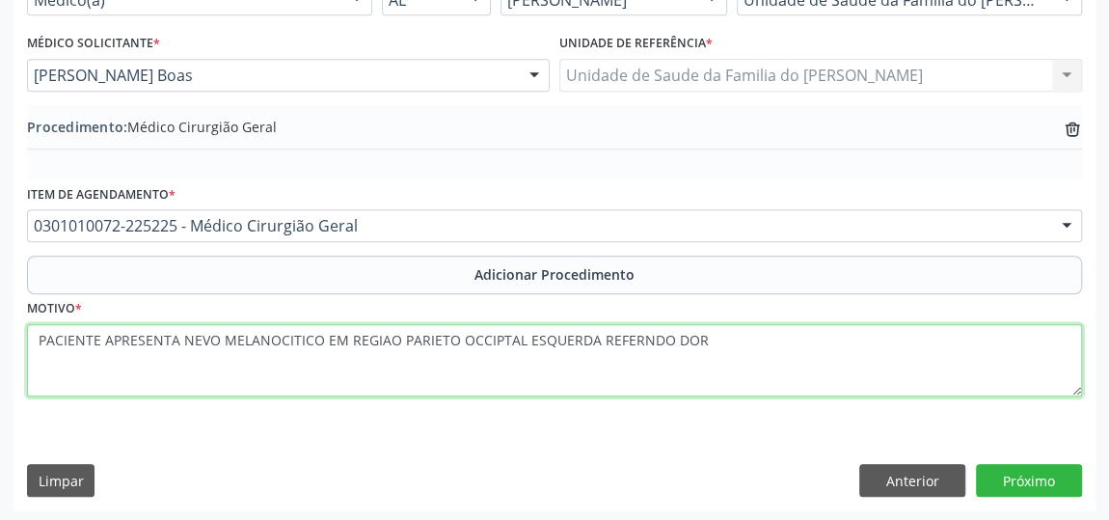
click at [425, 335] on textarea "PACIENTE APRESENTA NEVO MELANOCITICO EM REGIAO PARIETO OCCIPTAL ESQUERDA REFERN…" at bounding box center [554, 360] width 1055 height 73
drag, startPoint x: 425, startPoint y: 335, endPoint x: 420, endPoint y: 378, distance: 43.8
click at [420, 378] on textarea "PACIENTE APRESENTA NEVO MELANOCITICO EM REGIAO PARIETO OCCIPTAL ESQUERDA REFERN…" at bounding box center [554, 360] width 1055 height 73
click at [489, 339] on textarea "PACIENTE APRESENTA NEVO MELANOCITICO EM REGIAO PARIETO OCCIPTAL ESQUERDA REFERN…" at bounding box center [554, 360] width 1055 height 73
click at [635, 339] on textarea "PACIENTE APRESENTA NEVO MELANOCITICO EM REGIAO PARIETO OCCIPITAL ESQUERDA REFER…" at bounding box center [554, 360] width 1055 height 73
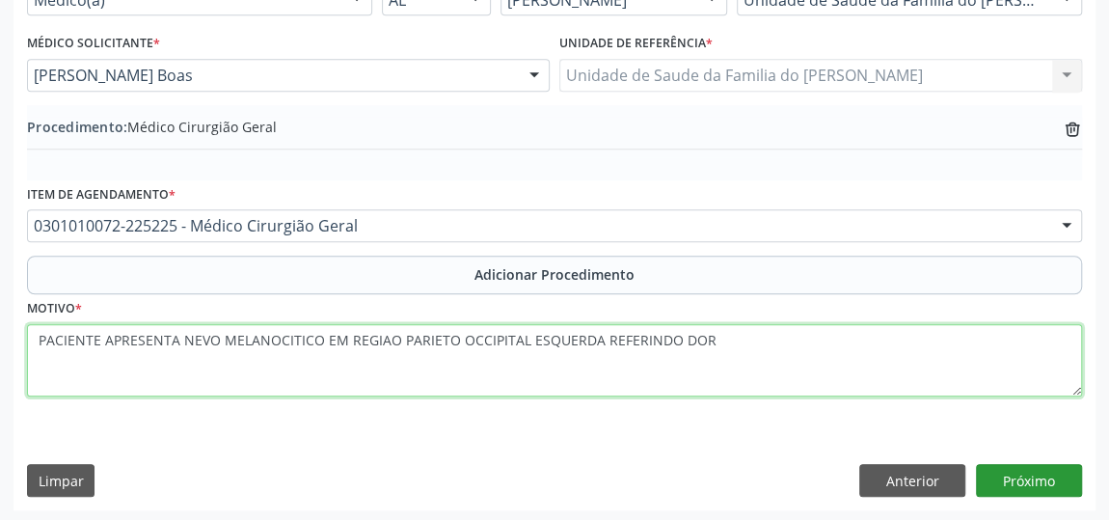
type textarea "PACIENTE APRESENTA NEVO MELANOCITICO EM REGIAO PARIETO OCCIPITAL ESQUERDA REFER…"
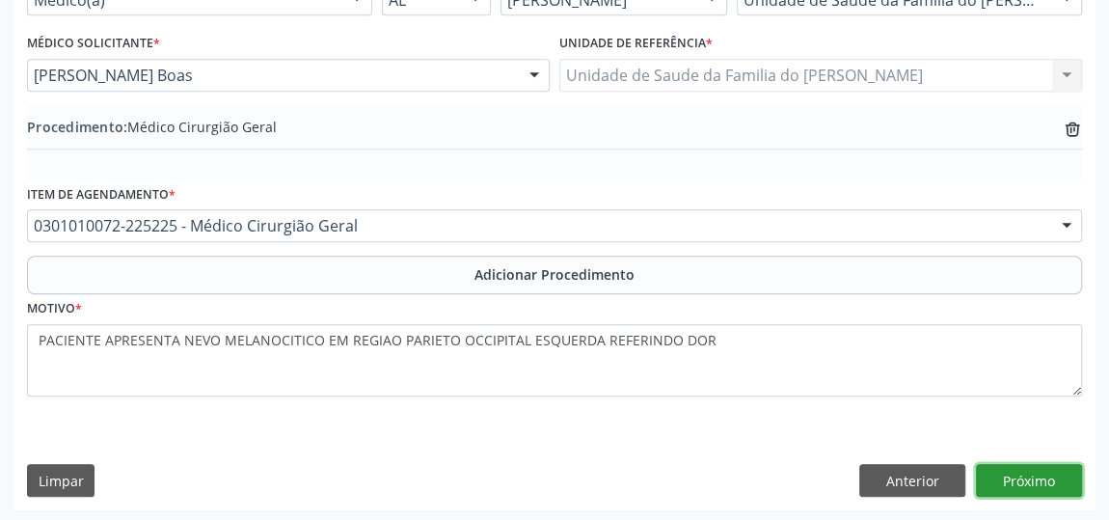
click at [1023, 478] on button "Próximo" at bounding box center [1029, 480] width 106 height 33
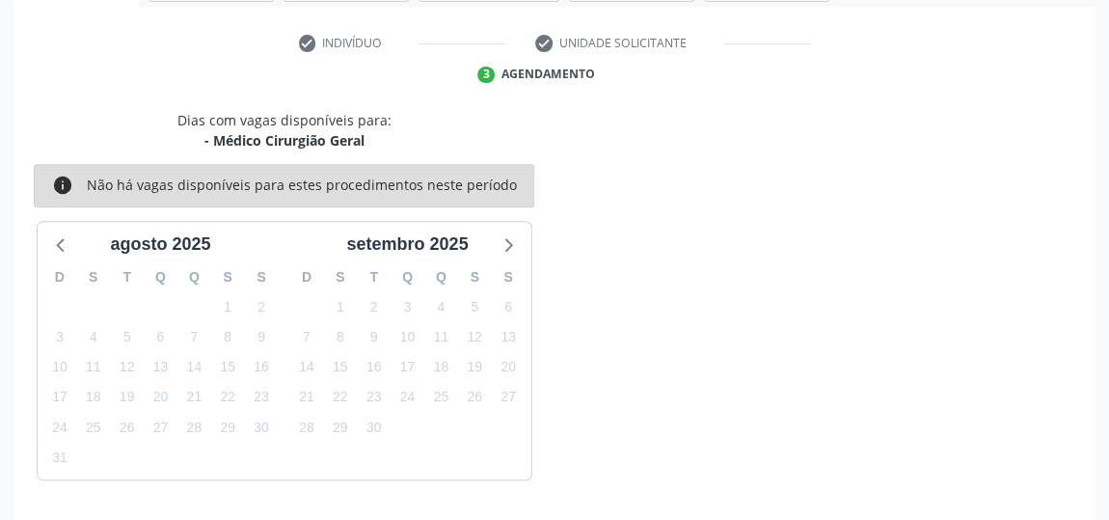
scroll to position [430, 0]
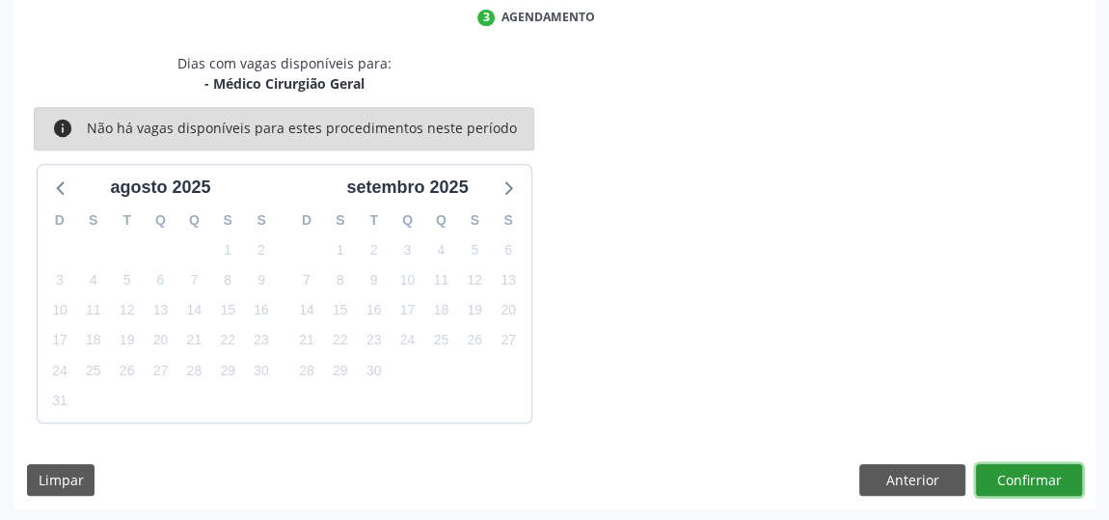
click at [1023, 476] on button "Confirmar" at bounding box center [1029, 480] width 106 height 33
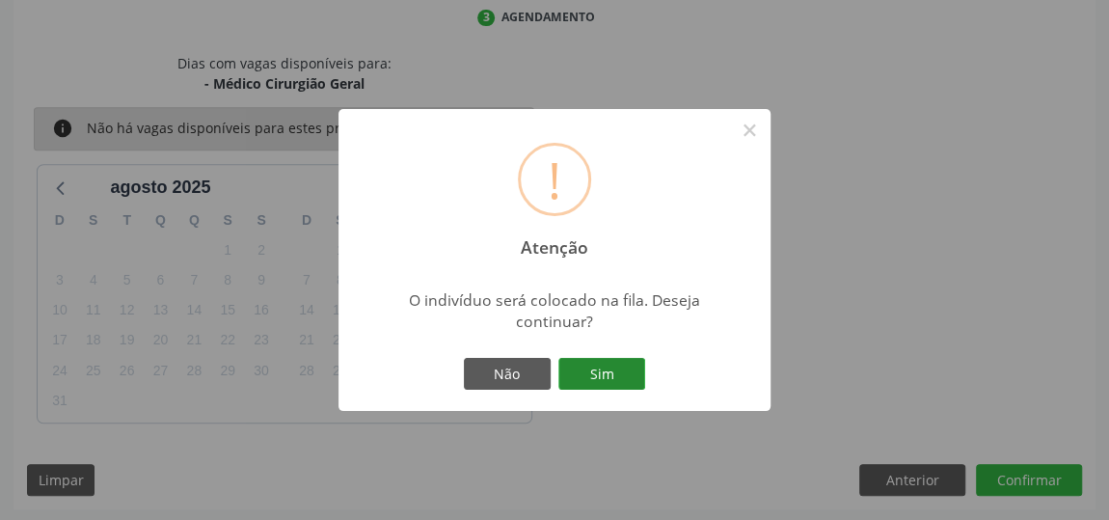
click at [612, 372] on button "Sim" at bounding box center [601, 374] width 87 height 33
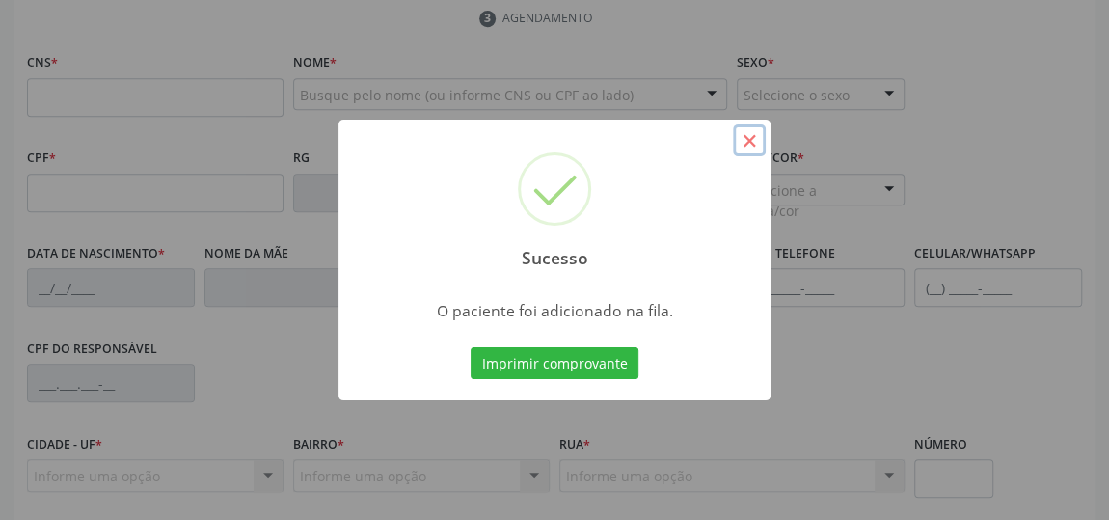
click at [751, 134] on button "×" at bounding box center [749, 140] width 33 height 33
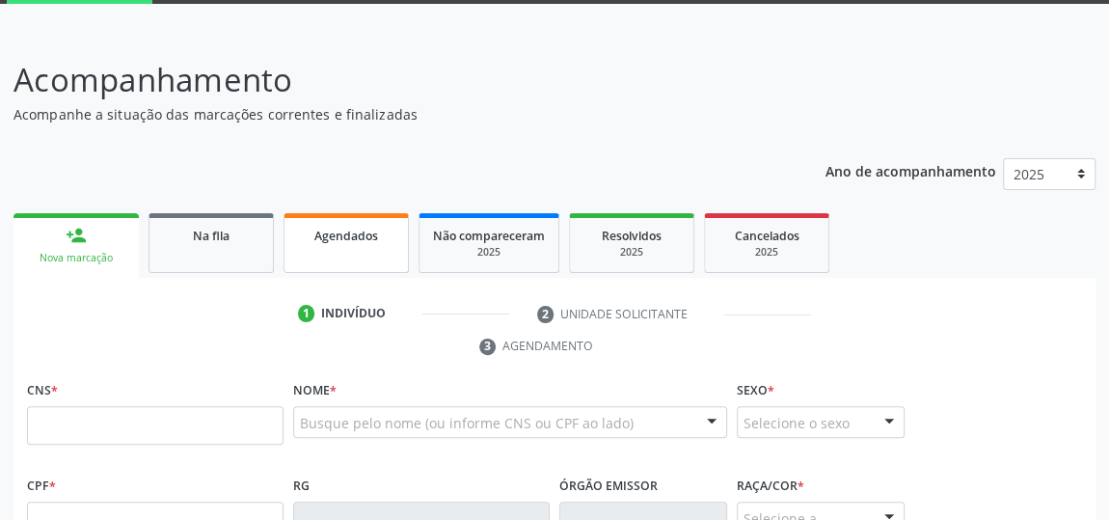
scroll to position [79, 0]
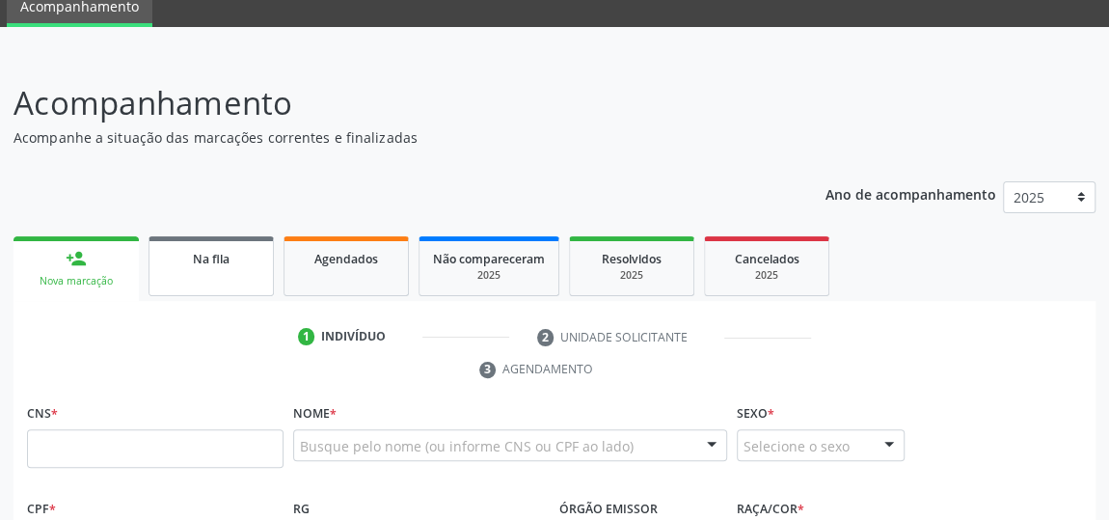
click at [189, 272] on link "Na fila" at bounding box center [211, 266] width 125 height 60
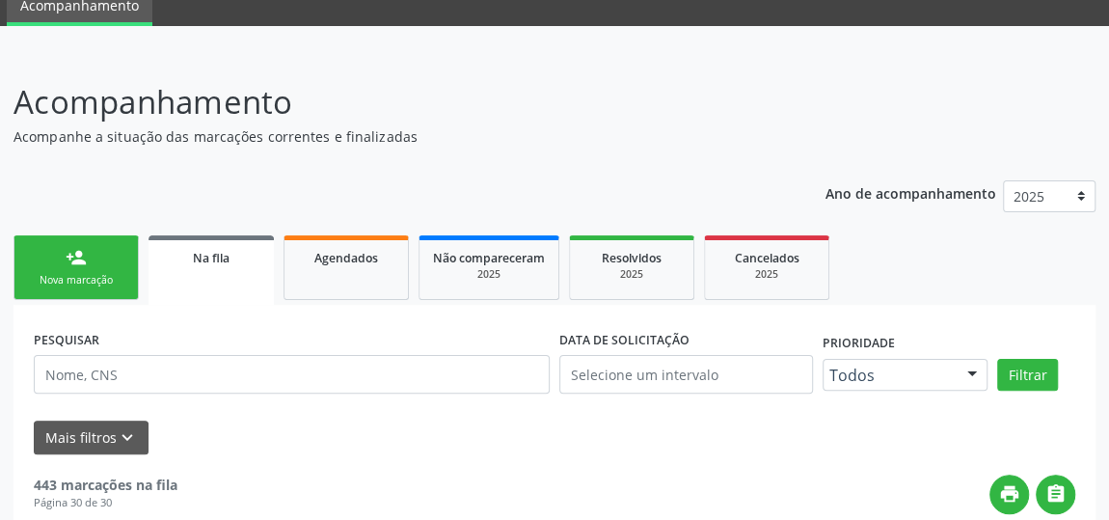
scroll to position [168, 0]
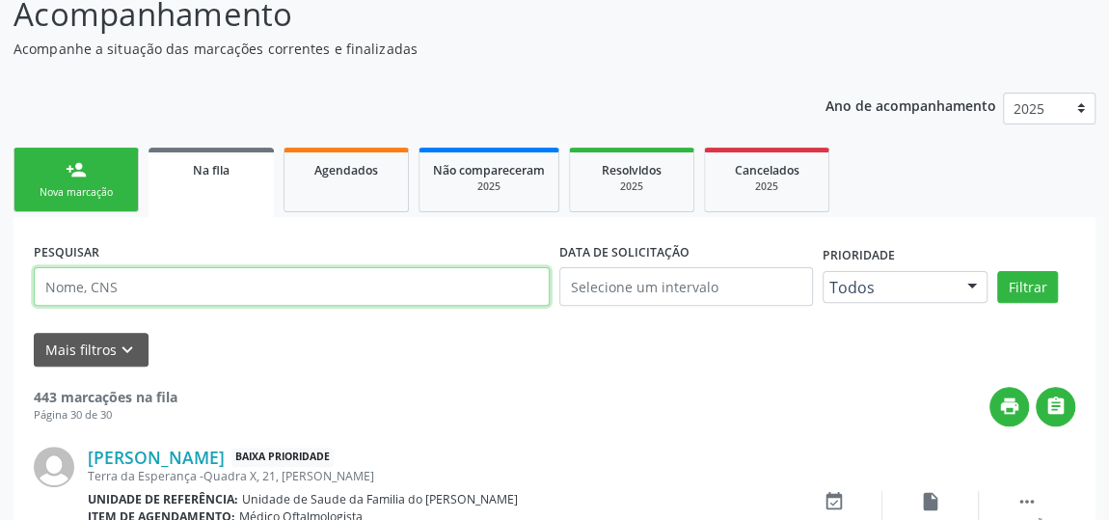
paste input "898005197202833"
type input "898005197202833"
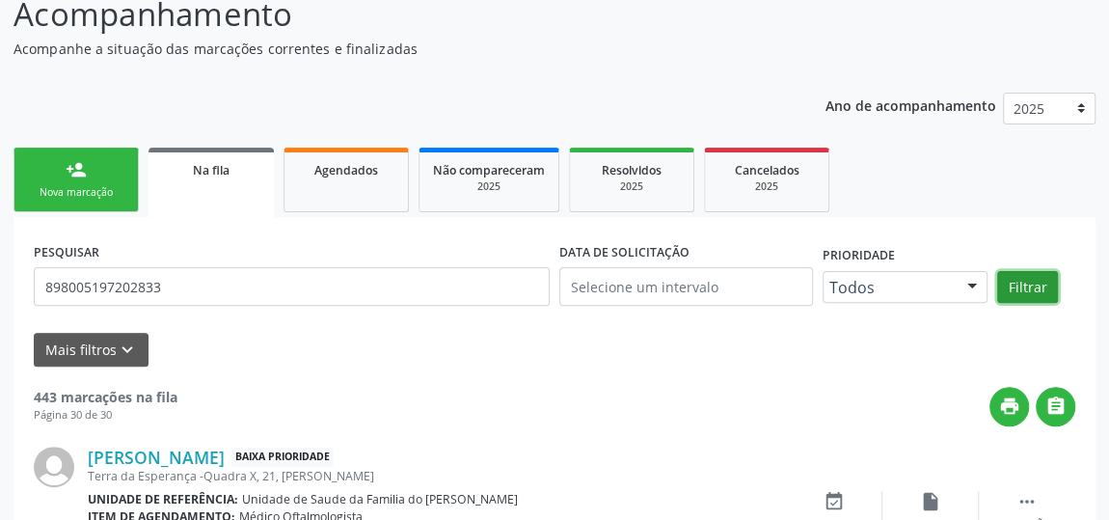
click at [1035, 284] on button "Filtrar" at bounding box center [1027, 287] width 61 height 33
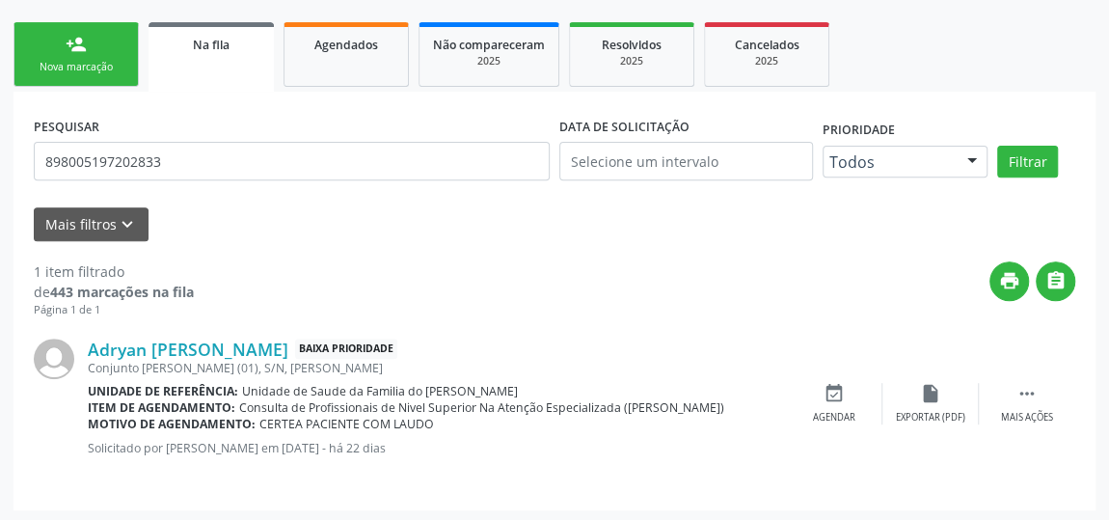
scroll to position [294, 0]
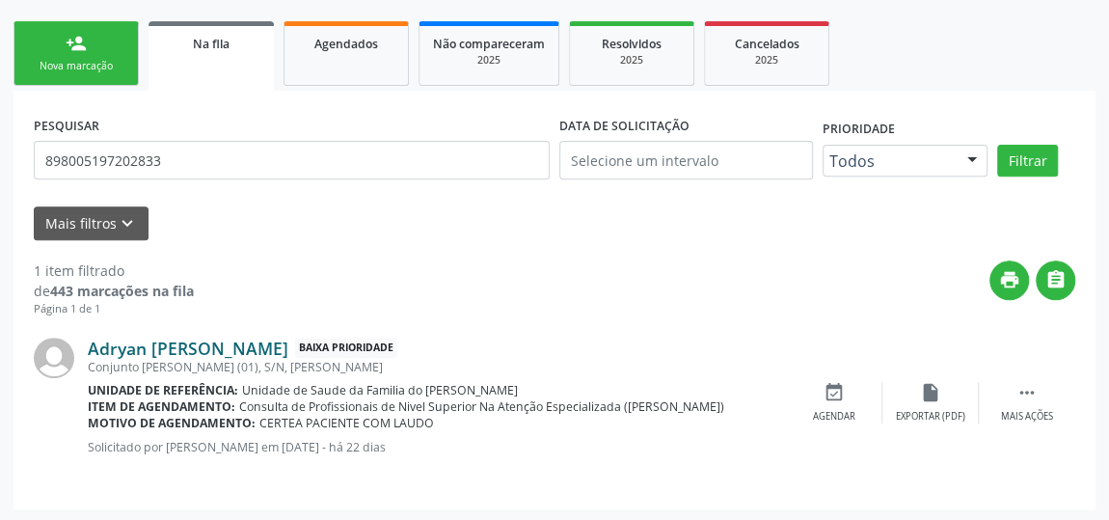
click at [153, 347] on link "Adryan [PERSON_NAME]" at bounding box center [188, 348] width 201 height 21
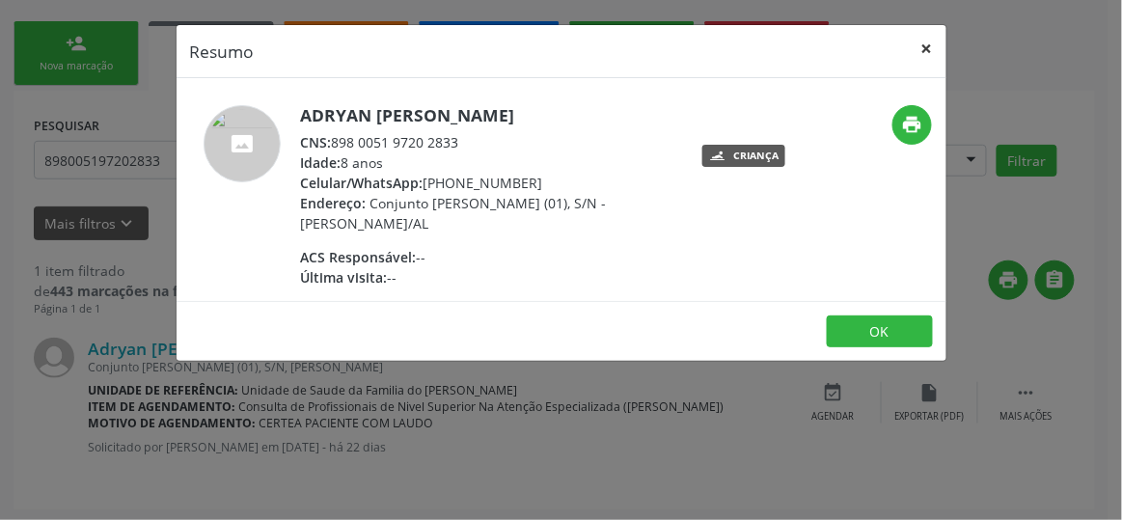
click at [930, 39] on button "×" at bounding box center [927, 48] width 39 height 47
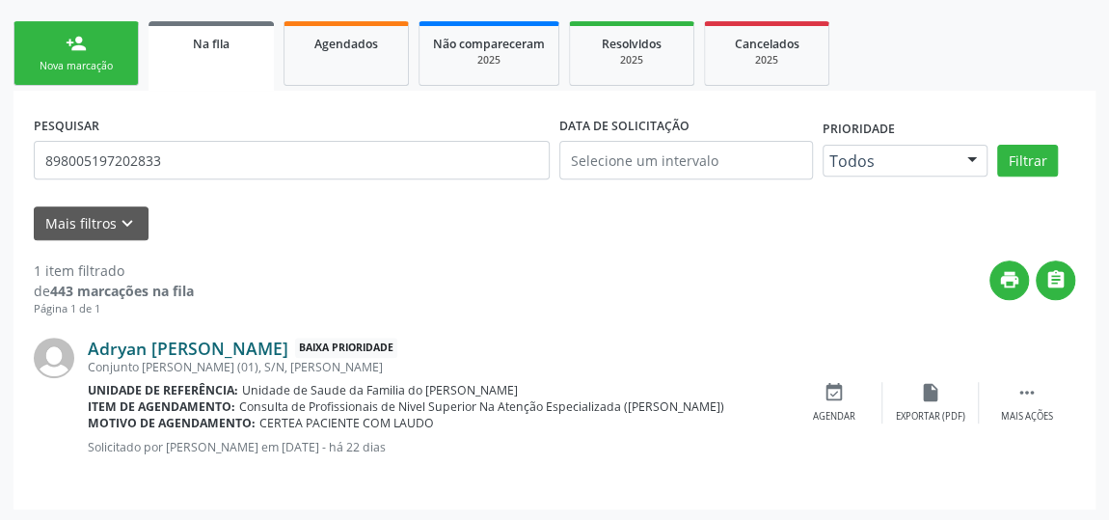
click at [288, 350] on link "Adryan [PERSON_NAME]" at bounding box center [188, 348] width 201 height 21
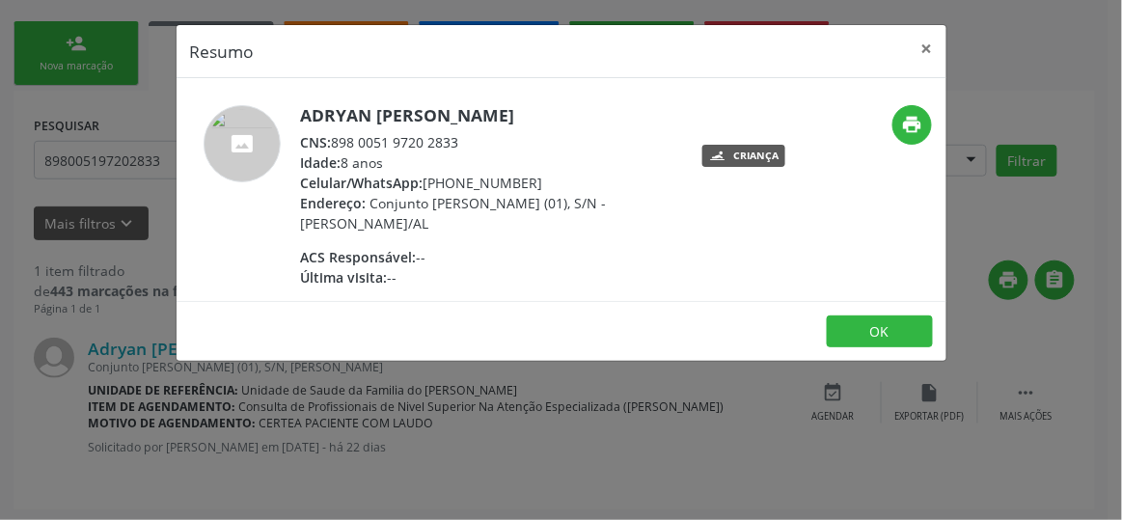
click at [422, 254] on div "ACS Responsável: --" at bounding box center [488, 257] width 375 height 20
click at [904, 121] on icon "print" at bounding box center [912, 124] width 21 height 21
click at [239, 149] on img at bounding box center [242, 143] width 77 height 77
click at [866, 336] on button "OK" at bounding box center [880, 331] width 106 height 33
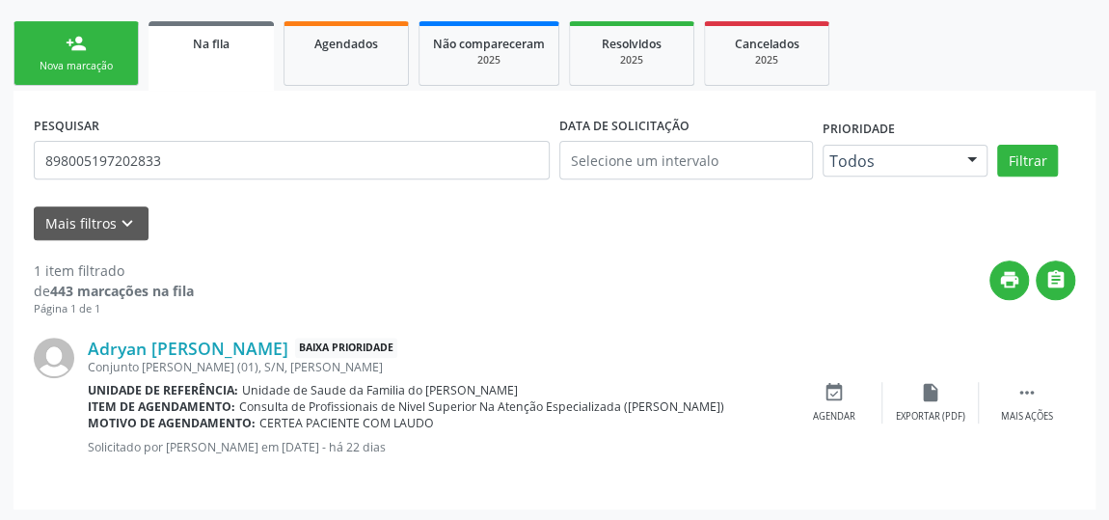
drag, startPoint x: 708, startPoint y: 405, endPoint x: 237, endPoint y: 405, distance: 470.7
click at [237, 405] on div "Item de agendamento: Consulta de Profissionais de Nivel Superior Na Atenção Esp…" at bounding box center [437, 406] width 698 height 16
copy span "Consulta de Profissionais de Nivel Superior Na Atenção Especializada ([PERSON_N…"
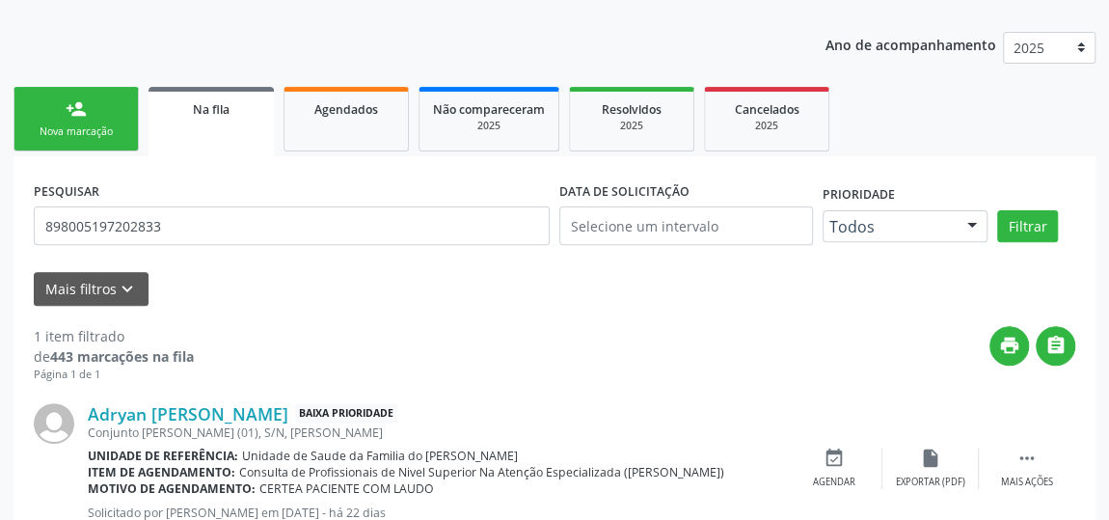
scroll to position [206, 0]
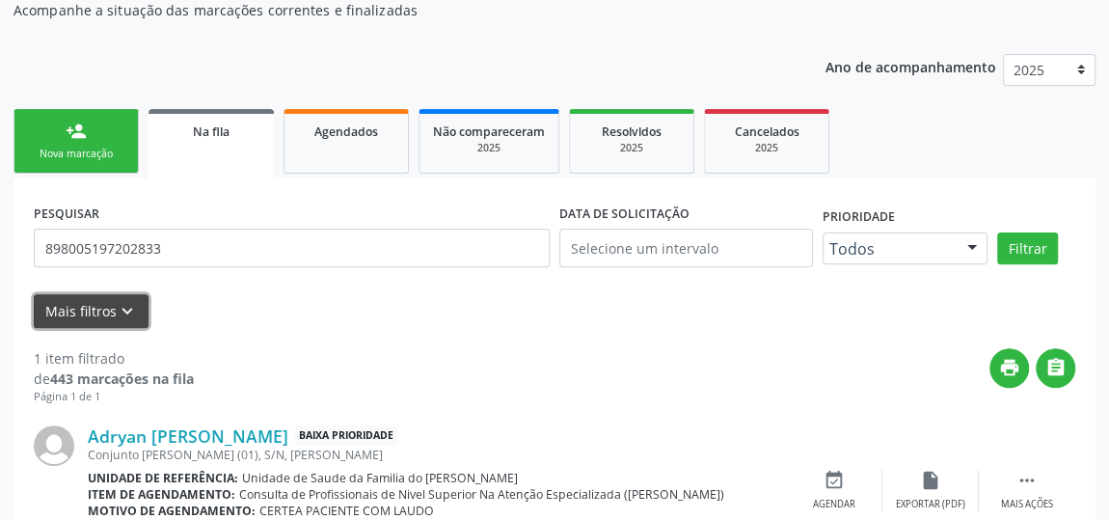
click at [83, 305] on button "Mais filtros keyboard_arrow_down" at bounding box center [91, 311] width 115 height 34
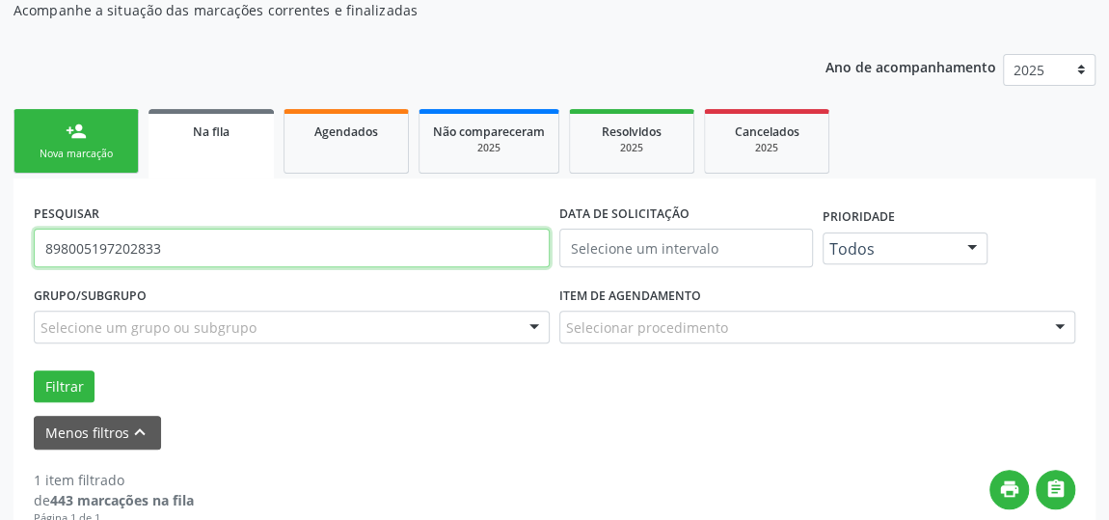
drag, startPoint x: 295, startPoint y: 239, endPoint x: 0, endPoint y: 236, distance: 295.2
click at [0, 236] on div "Acompanhamento Acompanhe a situação das marcações correntes e finalizadas Relat…" at bounding box center [554, 329] width 1109 height 805
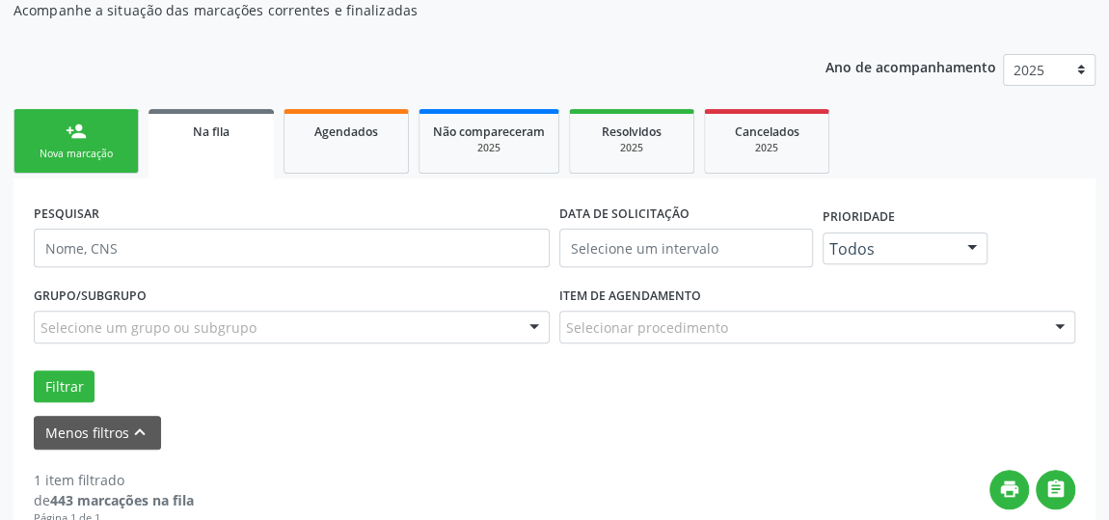
click at [953, 247] on div "Todos Todos Baixa Prioridade Média Prioridade Alta Prioridade Nenhum resultado …" at bounding box center [906, 248] width 166 height 33
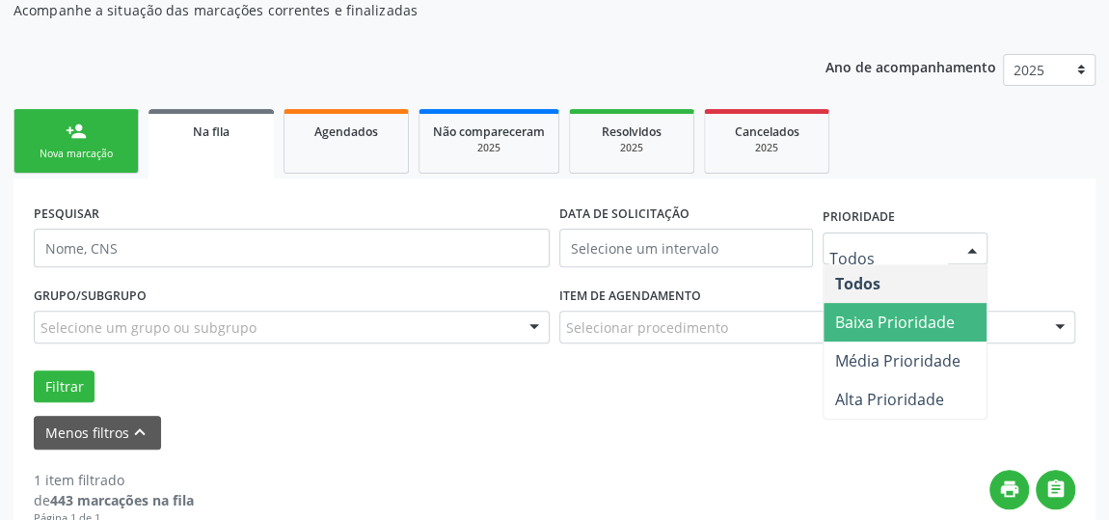
click at [922, 321] on span "Baixa Prioridade" at bounding box center [895, 322] width 120 height 21
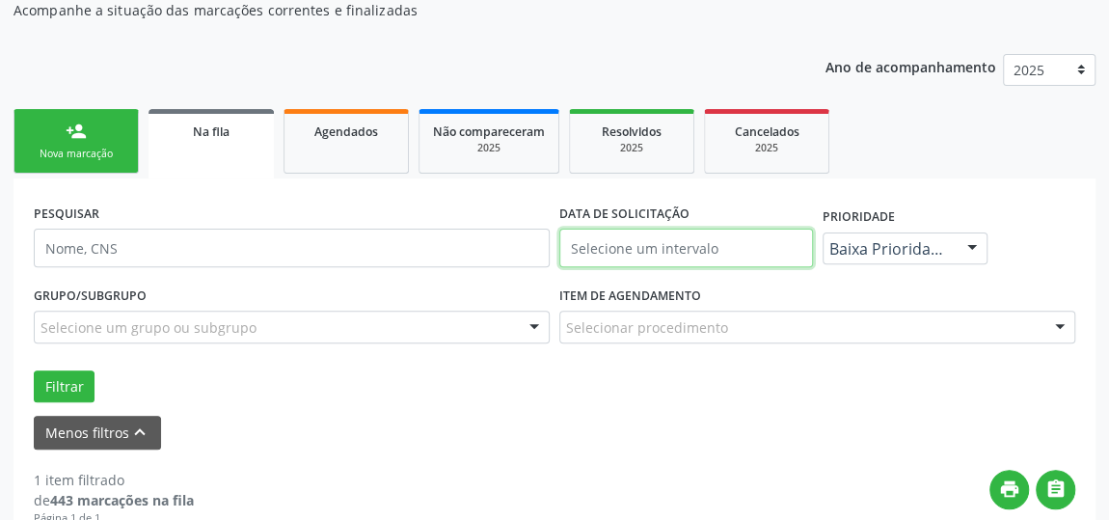
click at [758, 253] on input "text" at bounding box center [686, 248] width 254 height 39
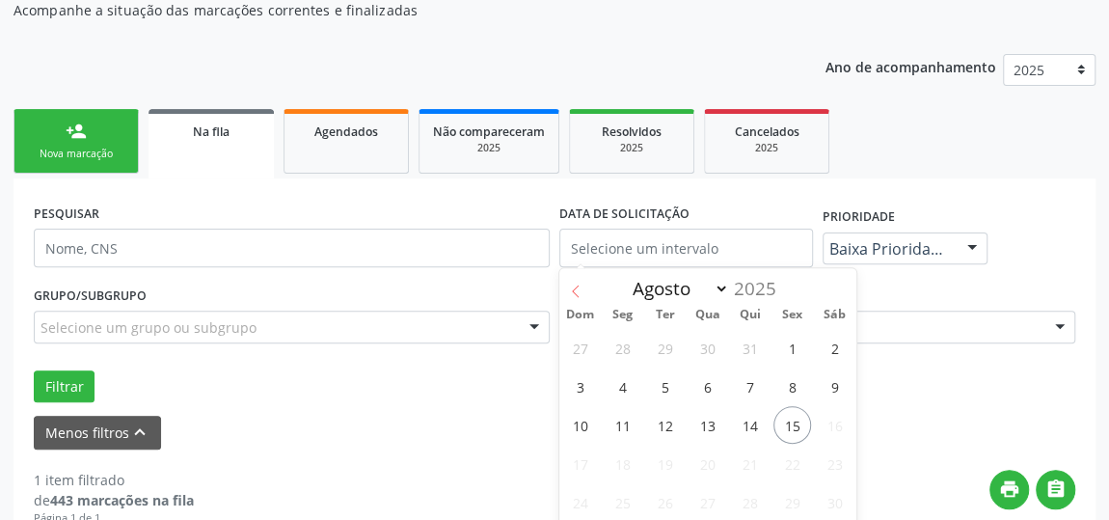
click at [580, 281] on span at bounding box center [575, 284] width 33 height 33
select select "6"
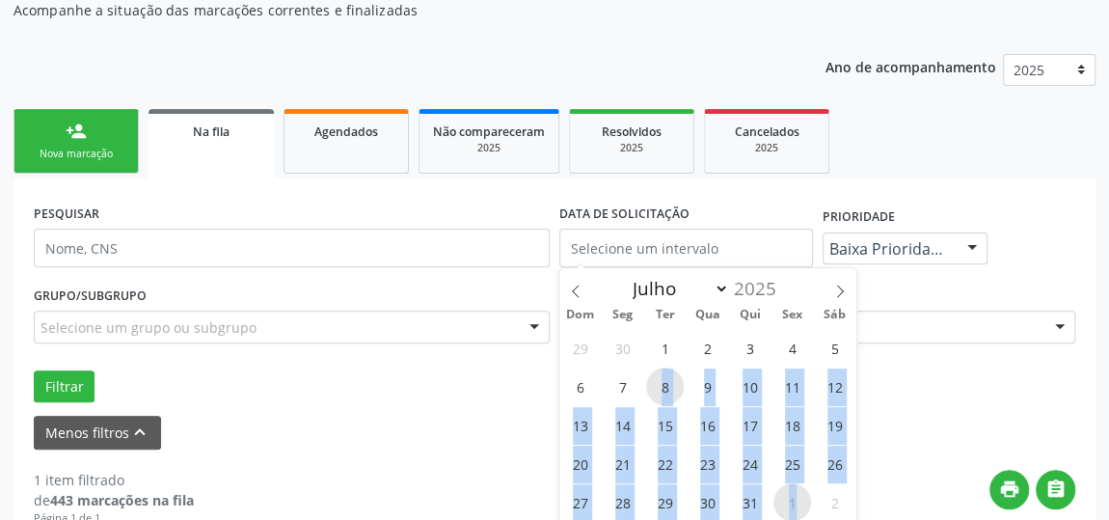
drag, startPoint x: 657, startPoint y: 386, endPoint x: 800, endPoint y: 496, distance: 180.2
click at [800, 496] on div "29 30 1 2 3 4 5 6 7 8 9 10 11 12 13 14 15 16 17 18 19 20 21 22 23 24 25 26 27 2…" at bounding box center [707, 443] width 297 height 231
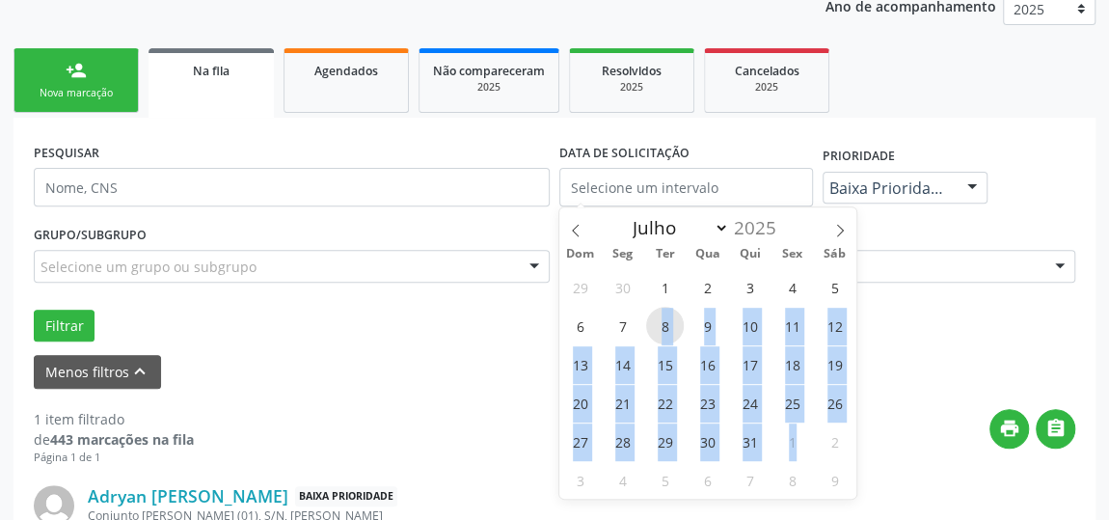
scroll to position [294, 0]
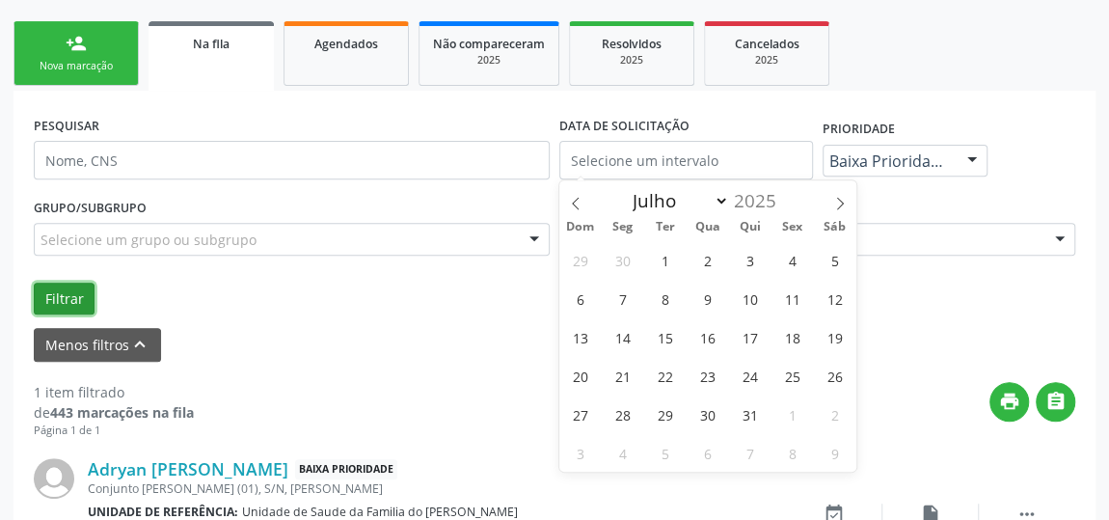
click at [76, 292] on button "Filtrar" at bounding box center [64, 299] width 61 height 33
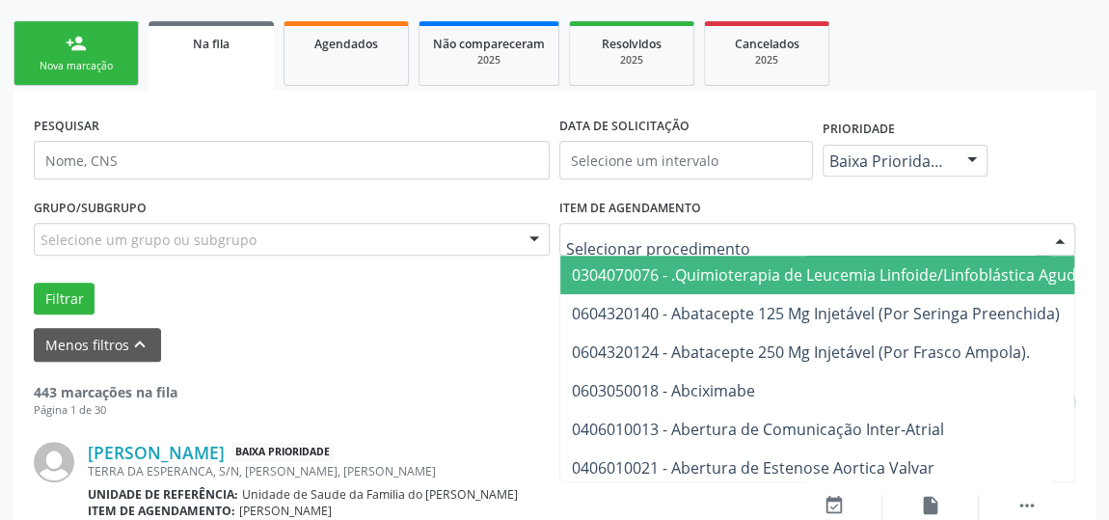
paste input "Consulta de Profissionais de Nivel Superior Na Atenção Especializada ([PERSON_N…"
type input "Consulta de Profissionais de Nivel Superior Na Atenção Especializada ([PERSON_N…"
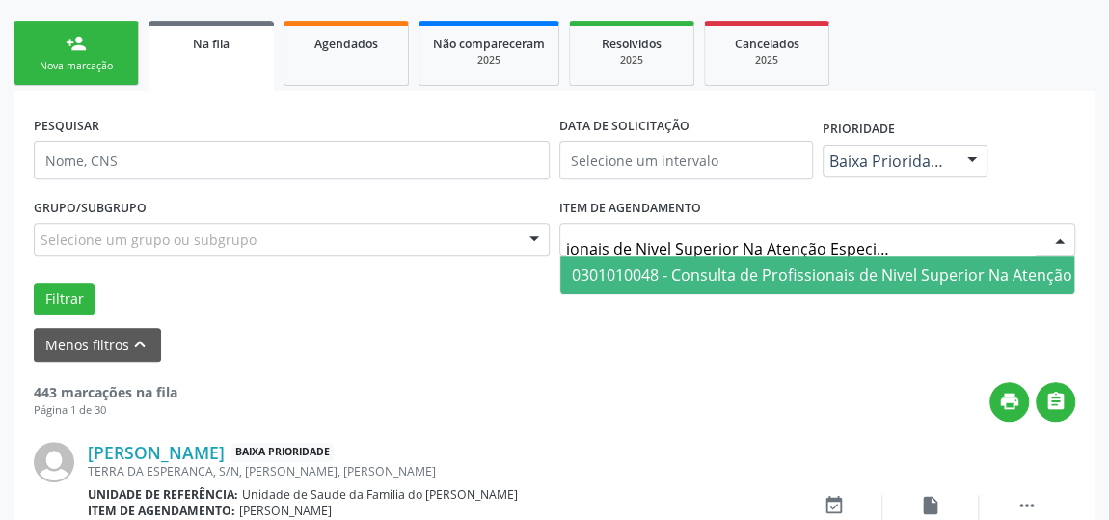
click at [751, 270] on span "0301010048 - Consulta de Profissionais de Nivel Superior Na Atenção Especializa…" at bounding box center [932, 274] width 720 height 21
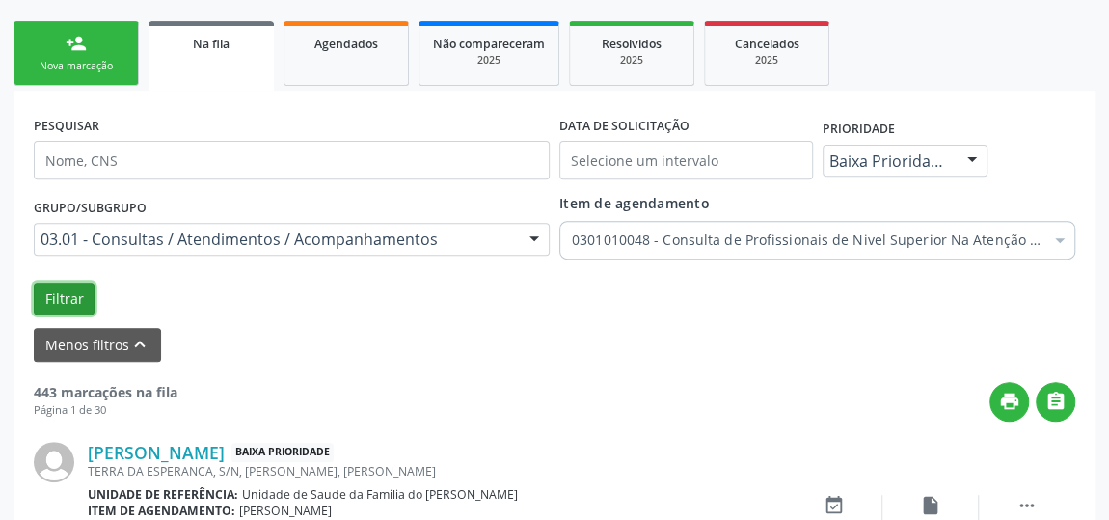
click at [40, 299] on button "Filtrar" at bounding box center [64, 299] width 61 height 33
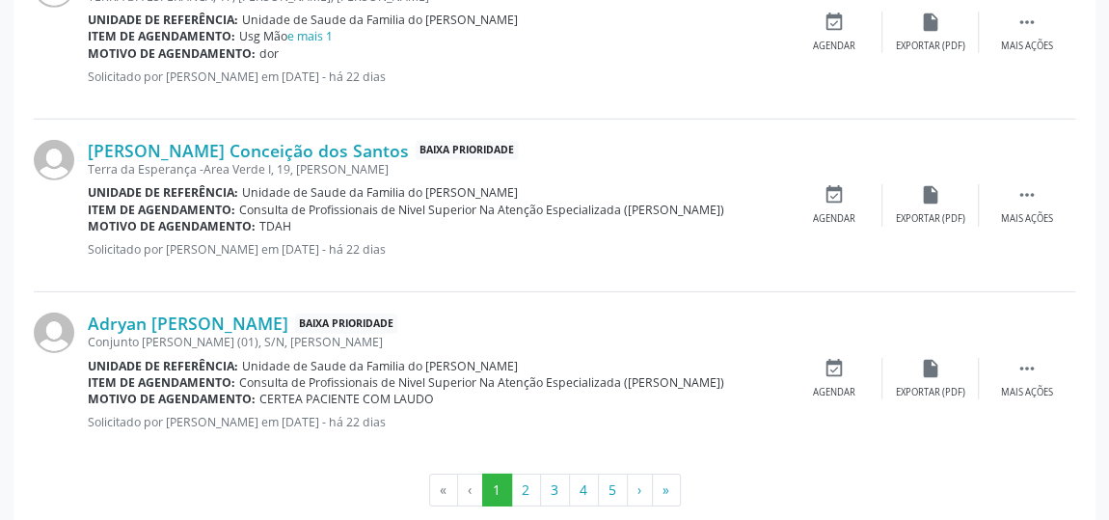
scroll to position [2883, 0]
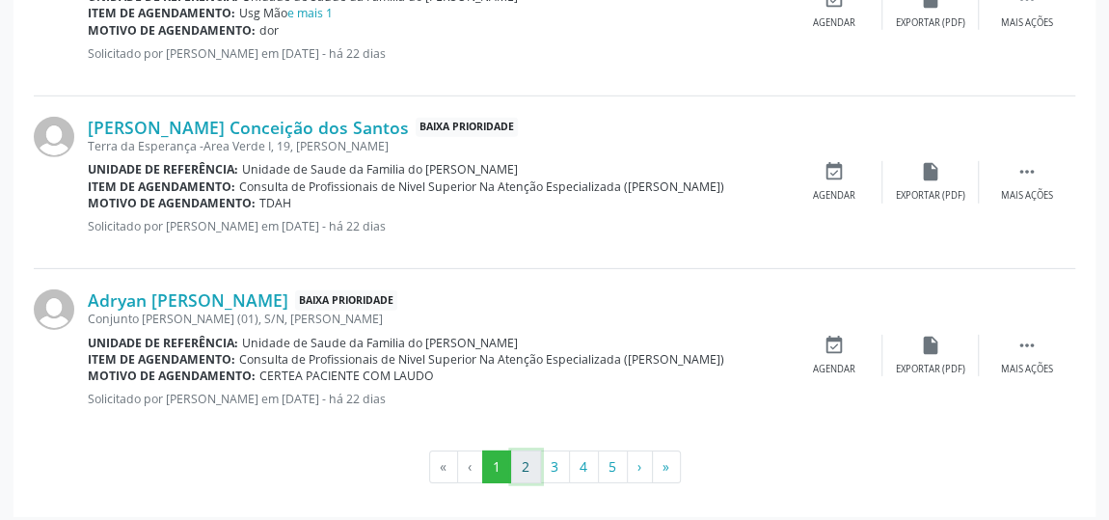
click at [534, 458] on button "2" at bounding box center [526, 466] width 30 height 33
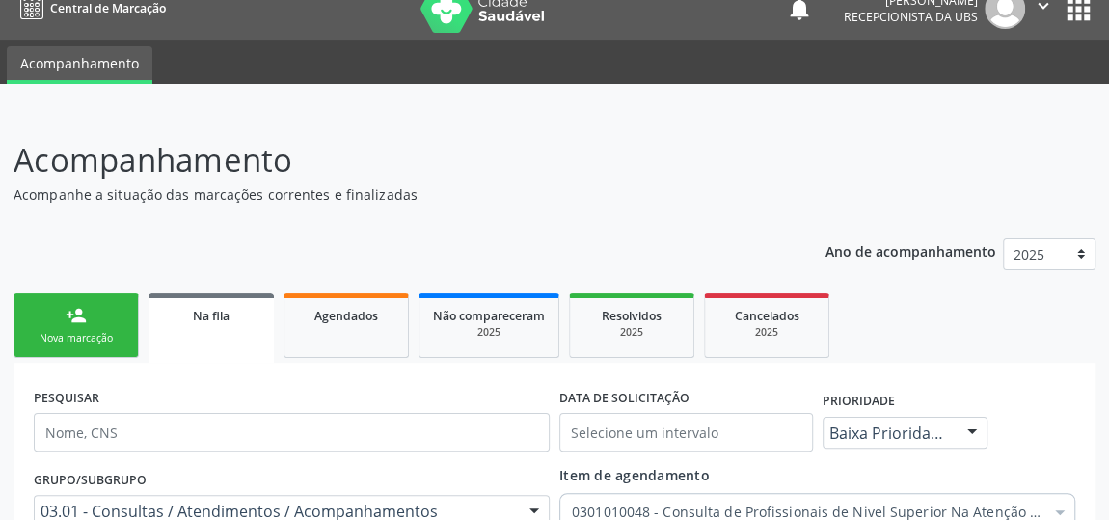
scroll to position [373, 0]
